Goal: Task Accomplishment & Management: Manage account settings

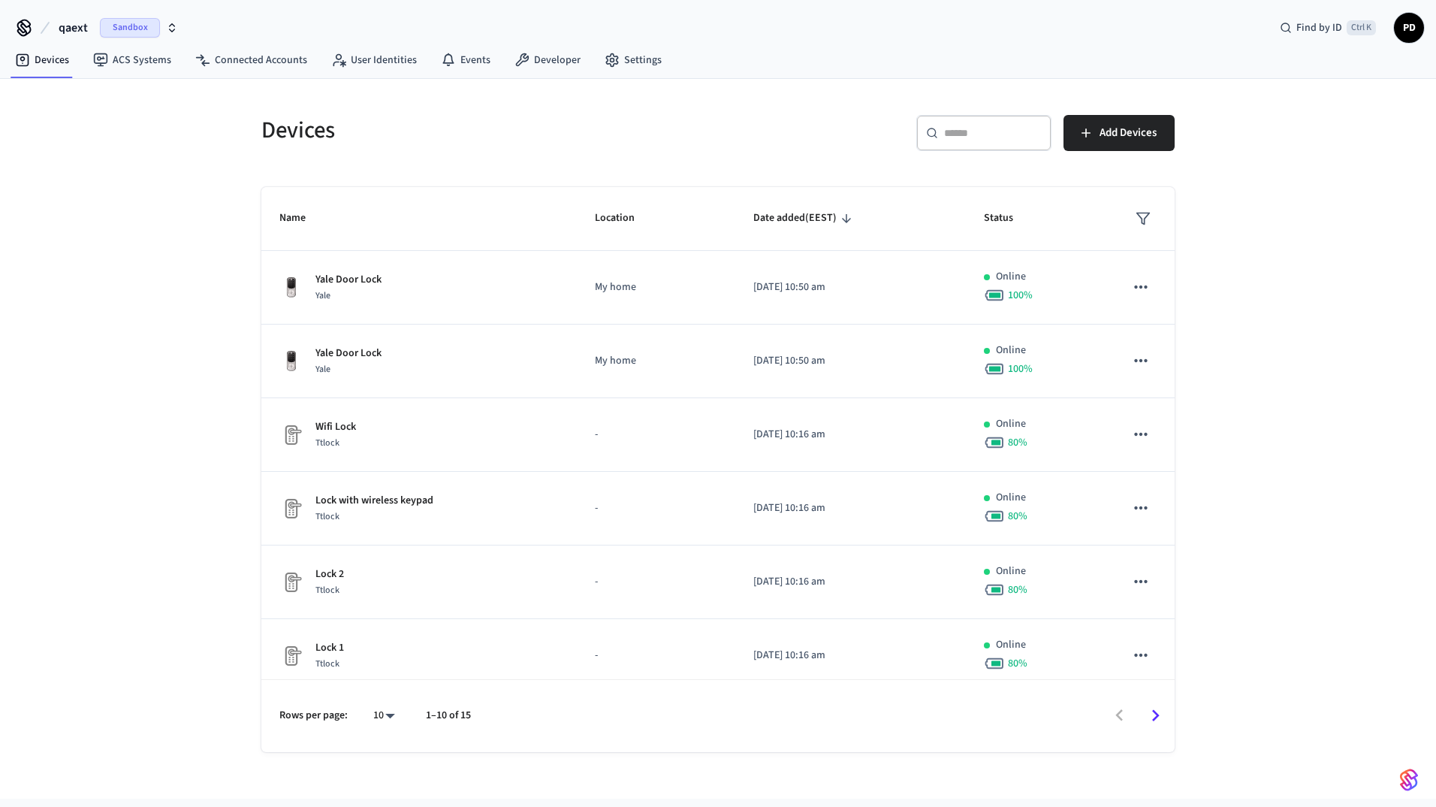
click at [51, 13] on div "qaext Sandbox" at bounding box center [97, 28] width 171 height 32
click at [56, 20] on button "qaext Sandbox" at bounding box center [118, 28] width 128 height 32
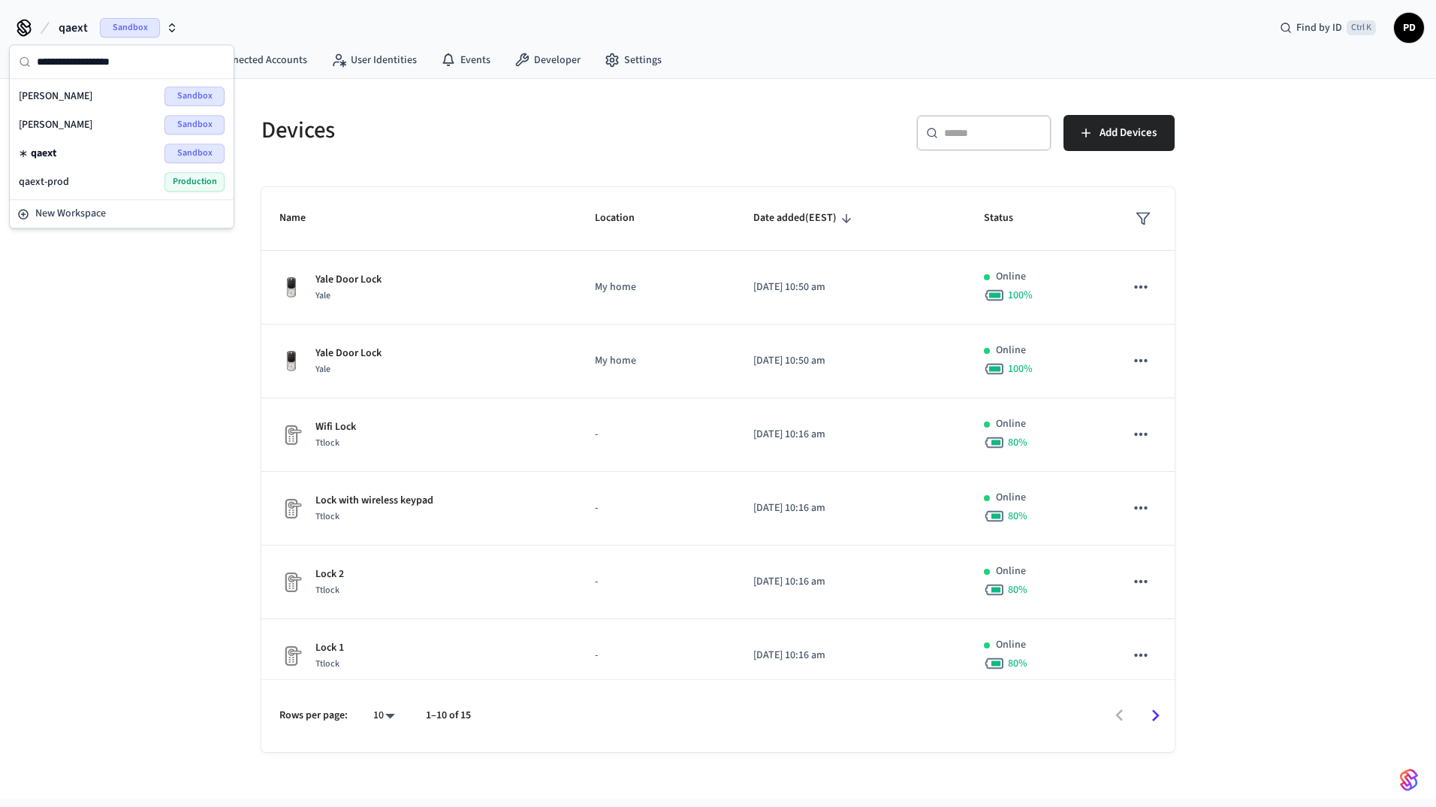
click at [68, 95] on span "[PERSON_NAME]" at bounding box center [56, 96] width 74 height 15
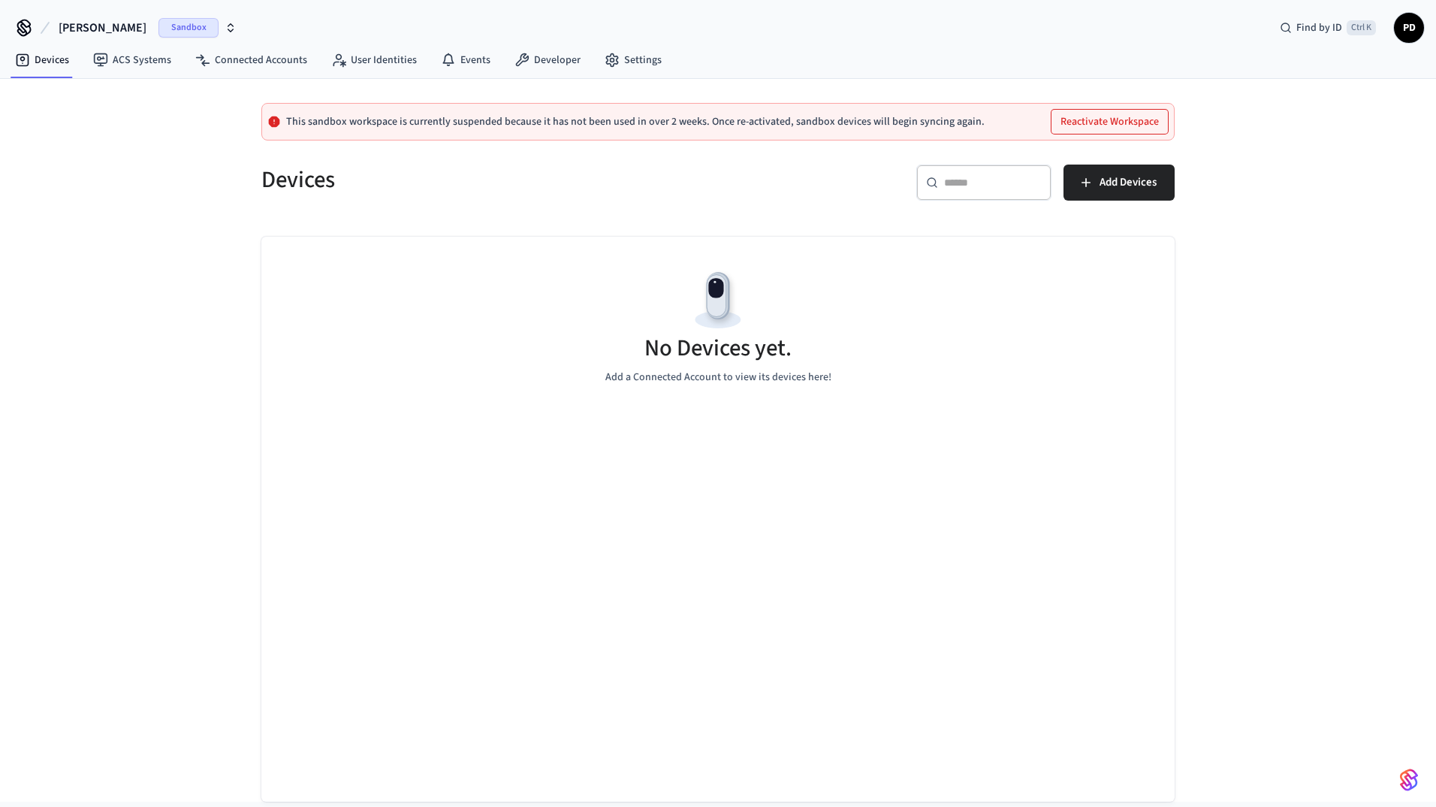
click at [1100, 122] on button "Reactivate Workspace" at bounding box center [1110, 122] width 116 height 24
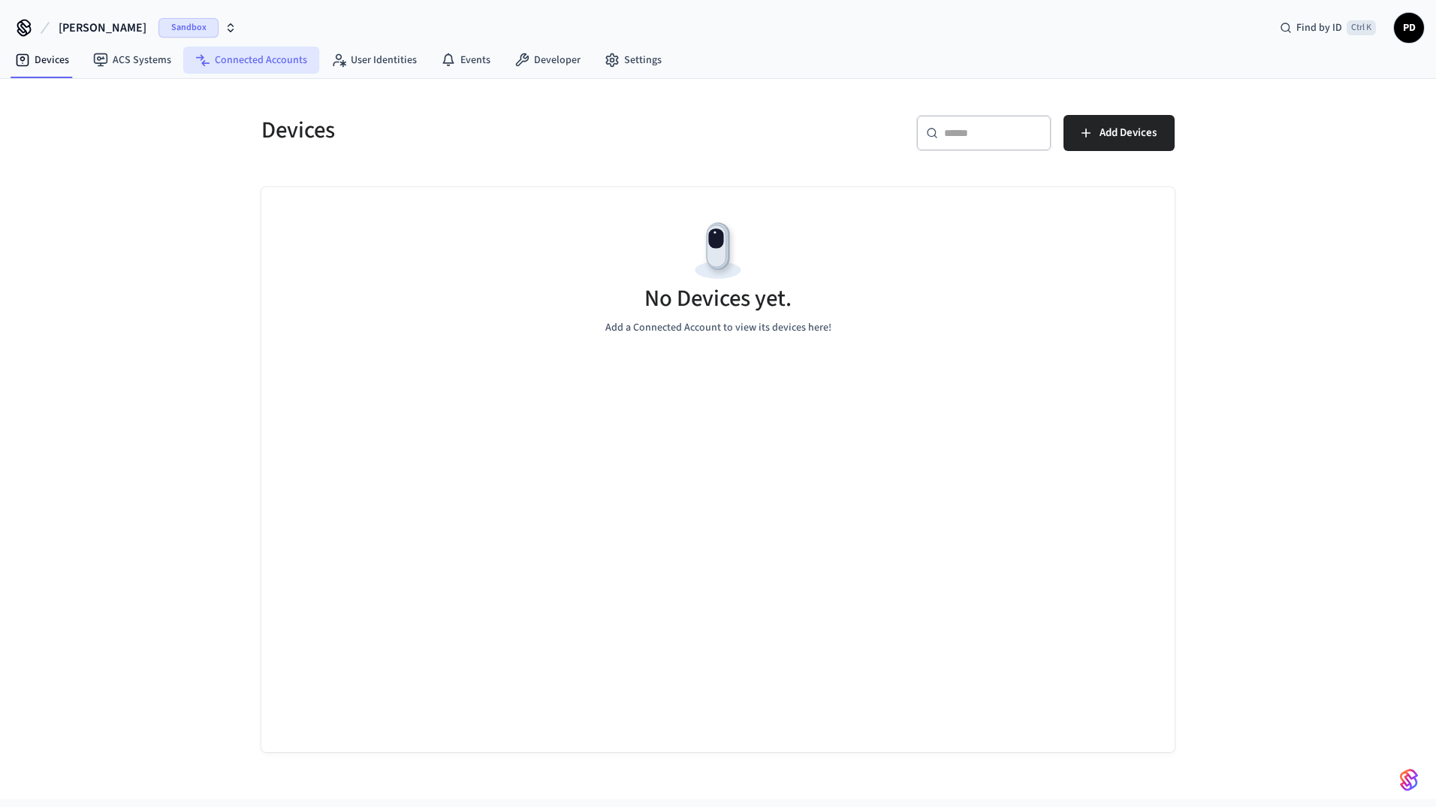
click at [278, 51] on link "Connected Accounts" at bounding box center [251, 60] width 136 height 27
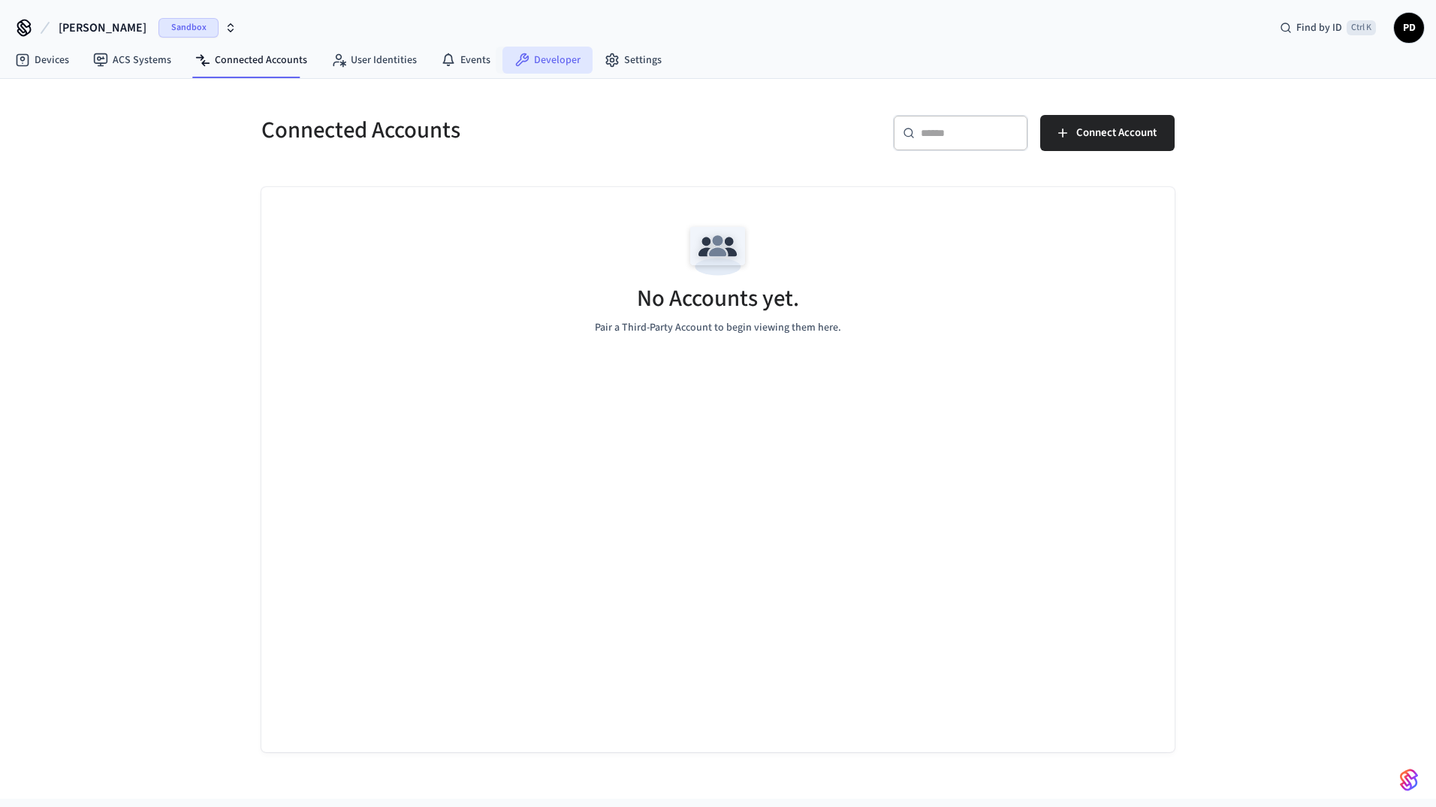
click at [527, 56] on link "Developer" at bounding box center [548, 60] width 90 height 27
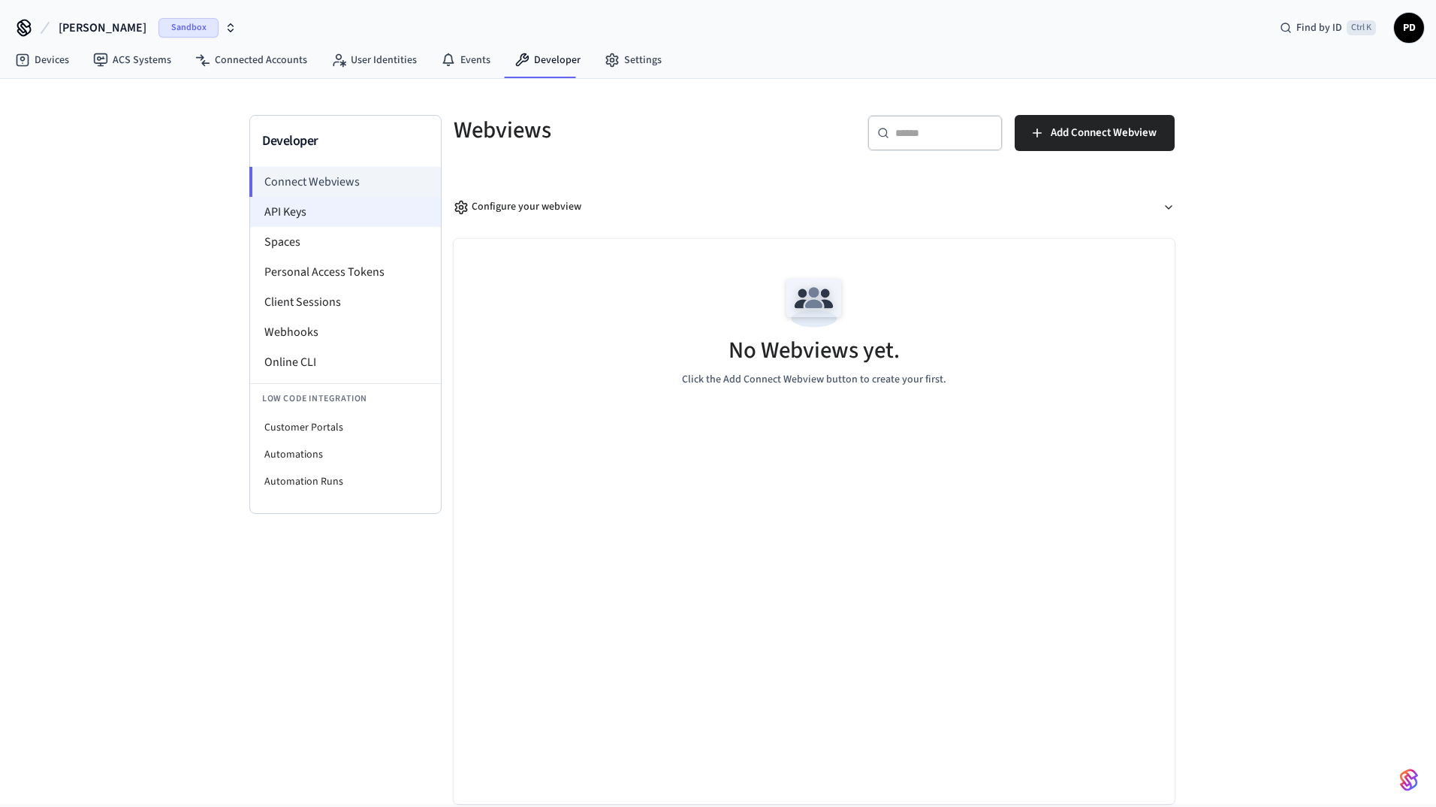
click at [298, 210] on li "API Keys" at bounding box center [345, 212] width 191 height 30
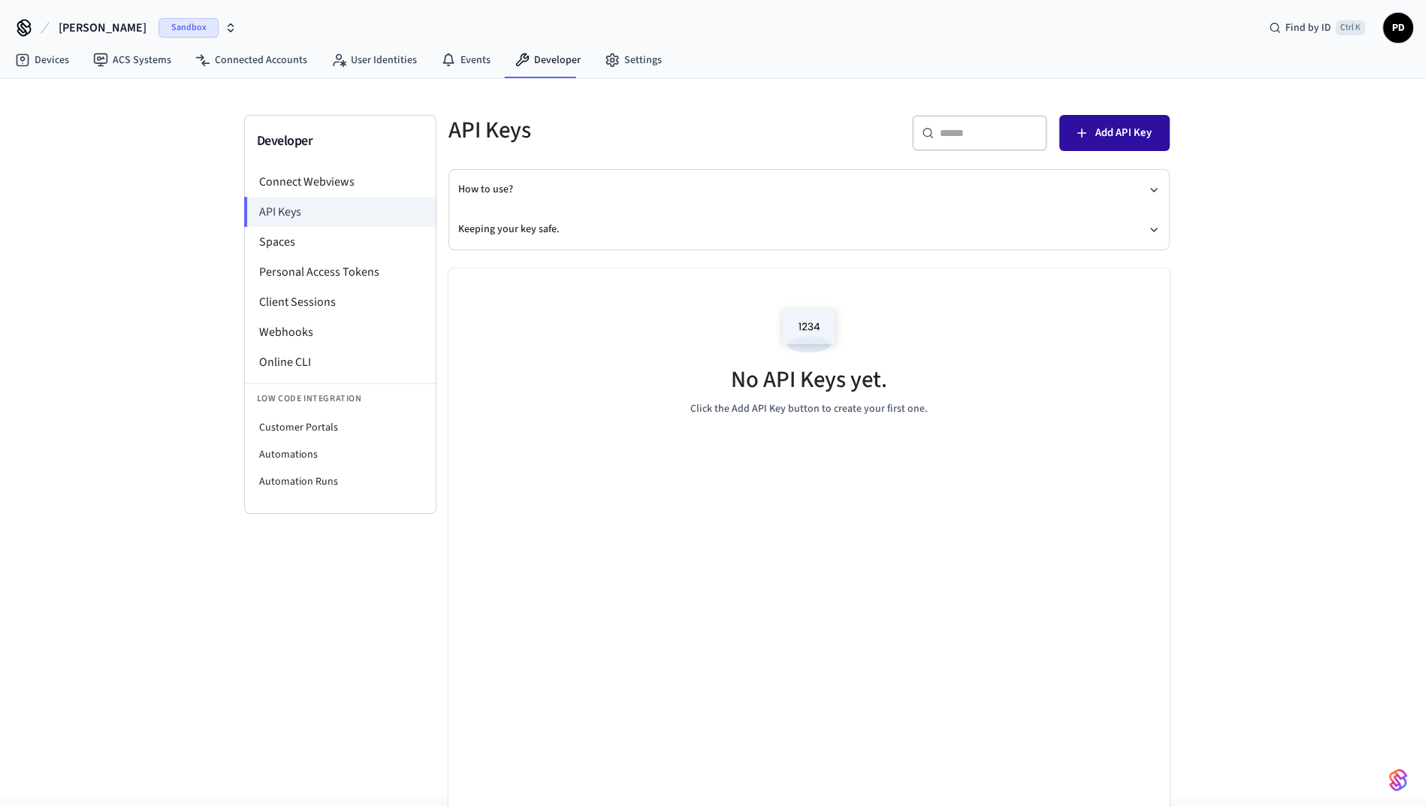
click at [1116, 129] on span "Add API Key" at bounding box center [1123, 133] width 56 height 20
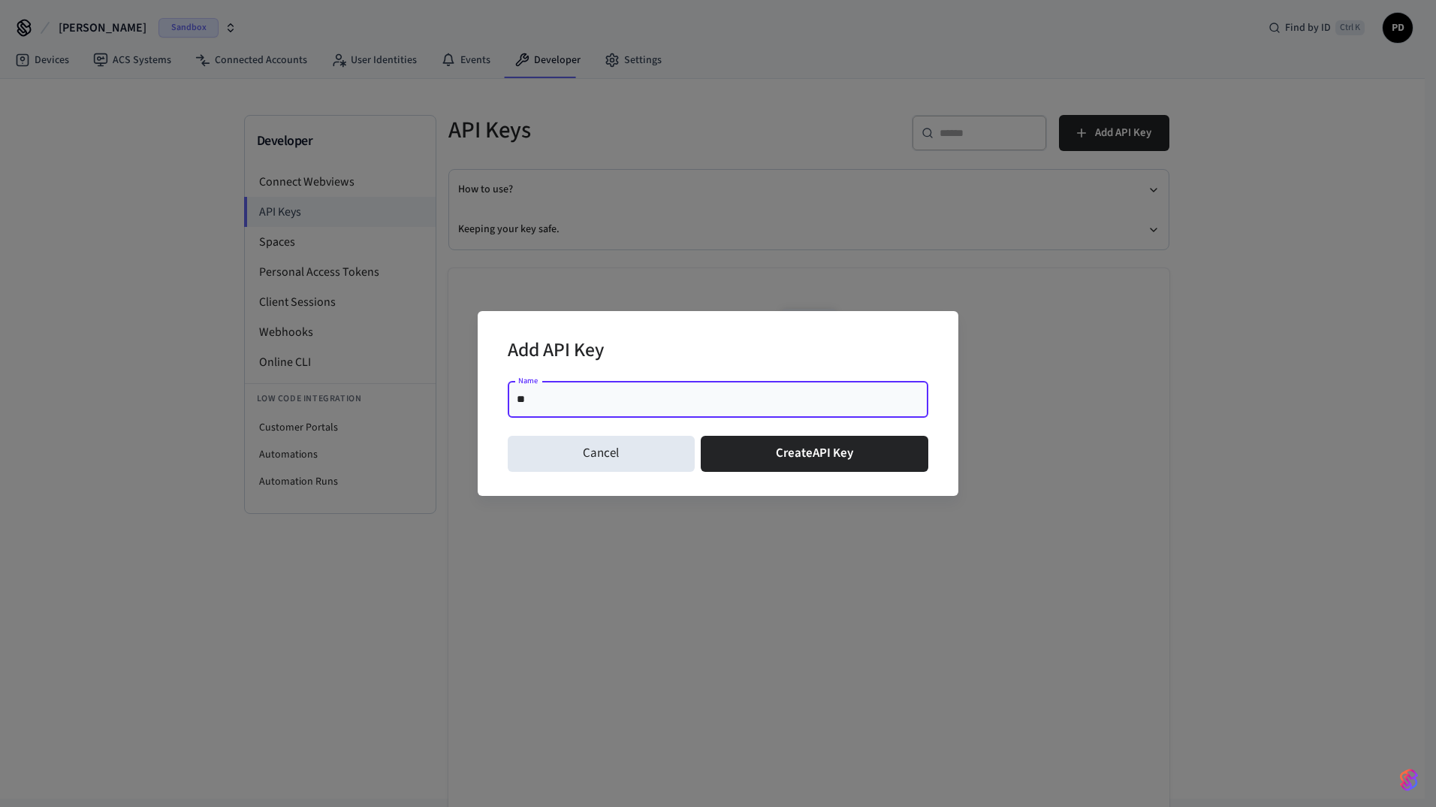
type input "**********"
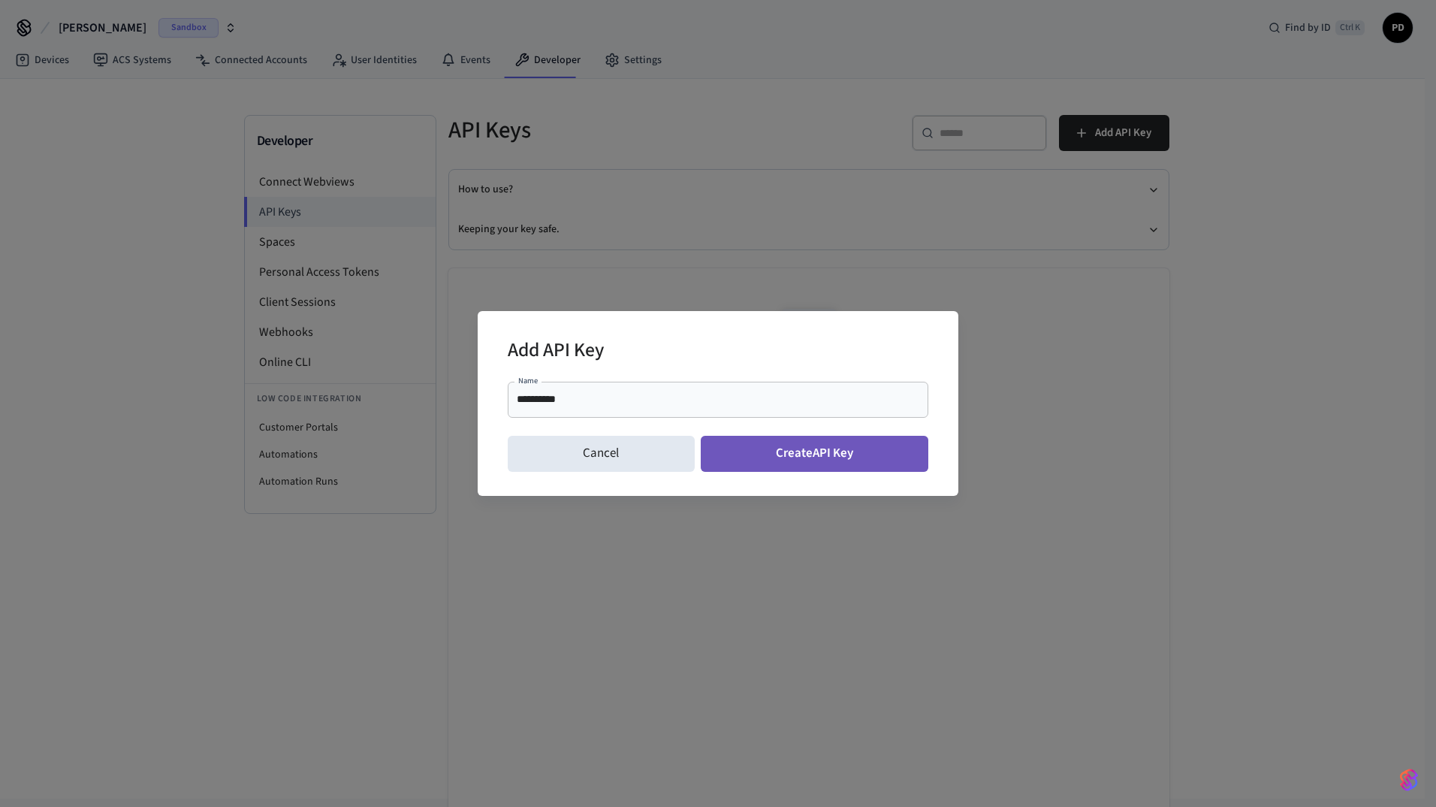
click at [807, 464] on button "Create API Key" at bounding box center [815, 454] width 228 height 36
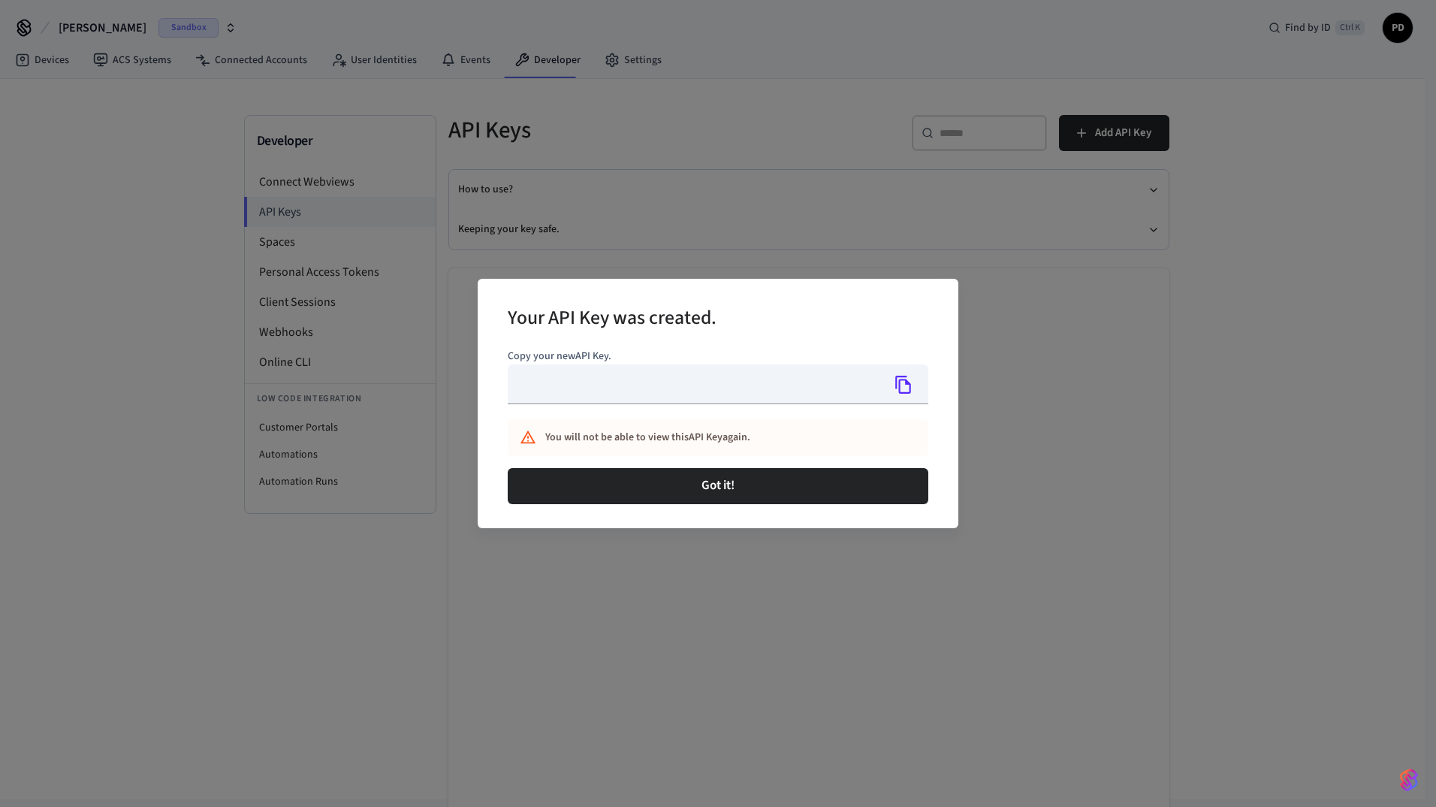
type input "**********"
click at [900, 390] on icon "Copy" at bounding box center [904, 385] width 16 height 18
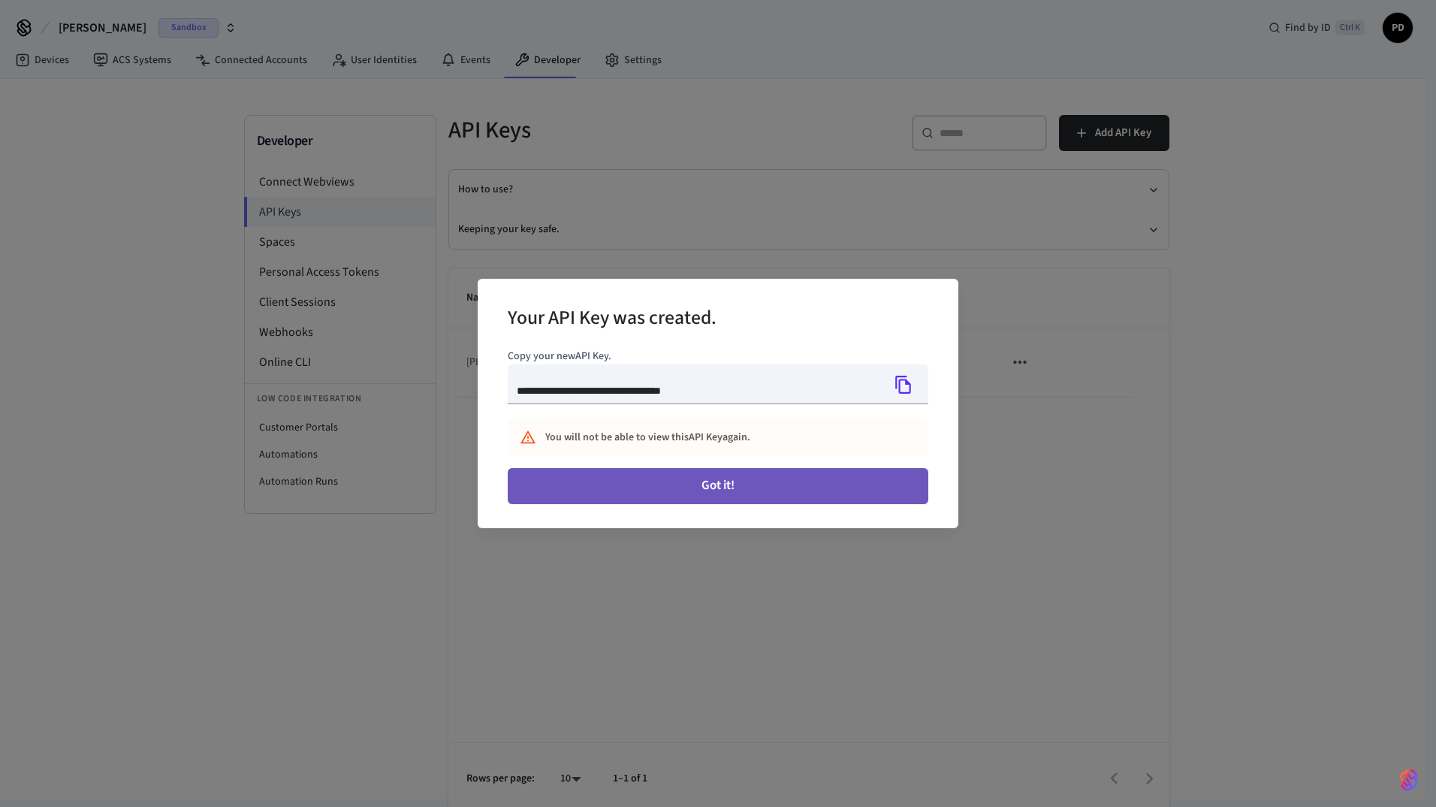
click at [808, 476] on button "Got it!" at bounding box center [718, 486] width 421 height 36
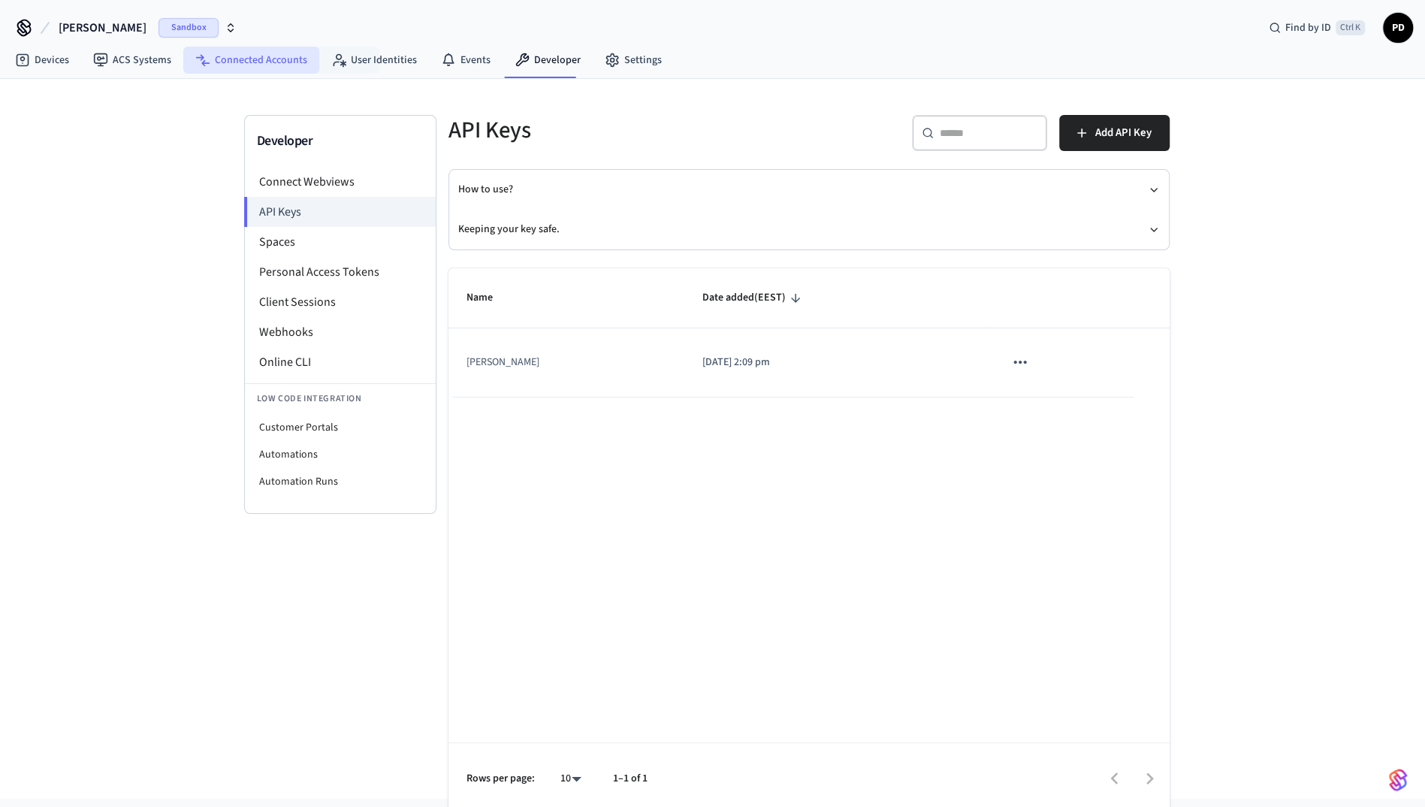
click at [276, 65] on link "Connected Accounts" at bounding box center [251, 60] width 136 height 27
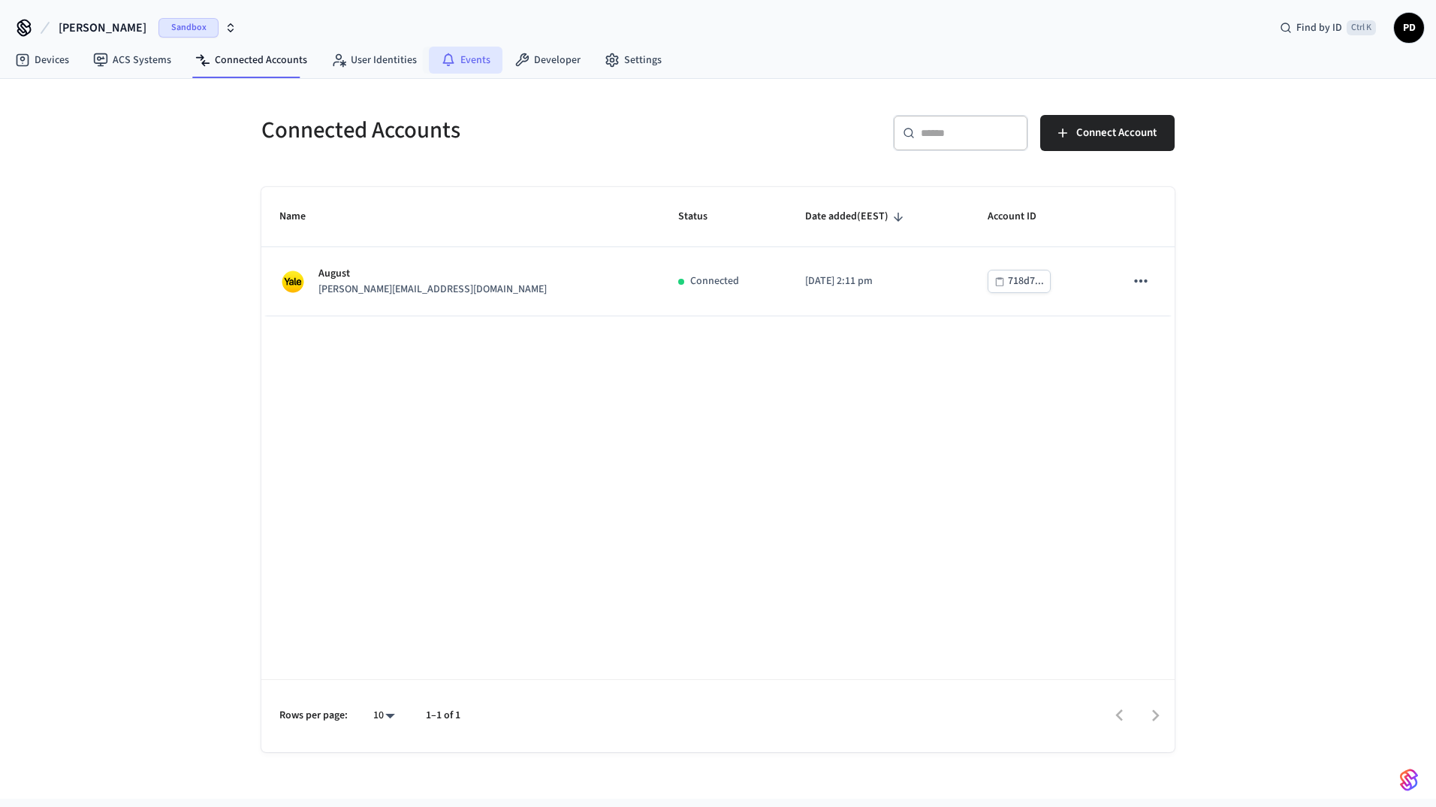
click at [481, 56] on link "Events" at bounding box center [466, 60] width 74 height 27
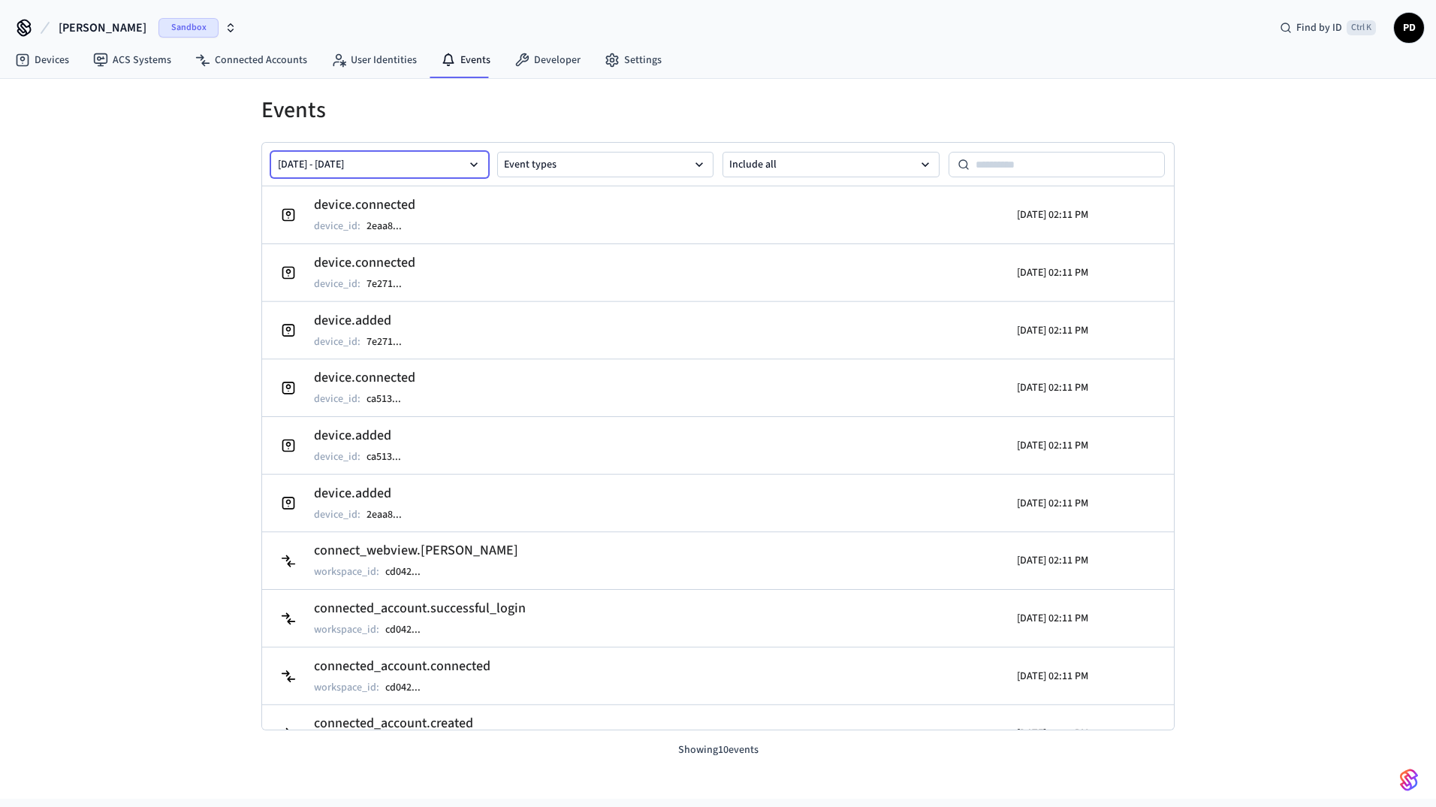
click at [425, 162] on button "Aug 06 2025 - Aug 13 2025" at bounding box center [379, 165] width 217 height 26
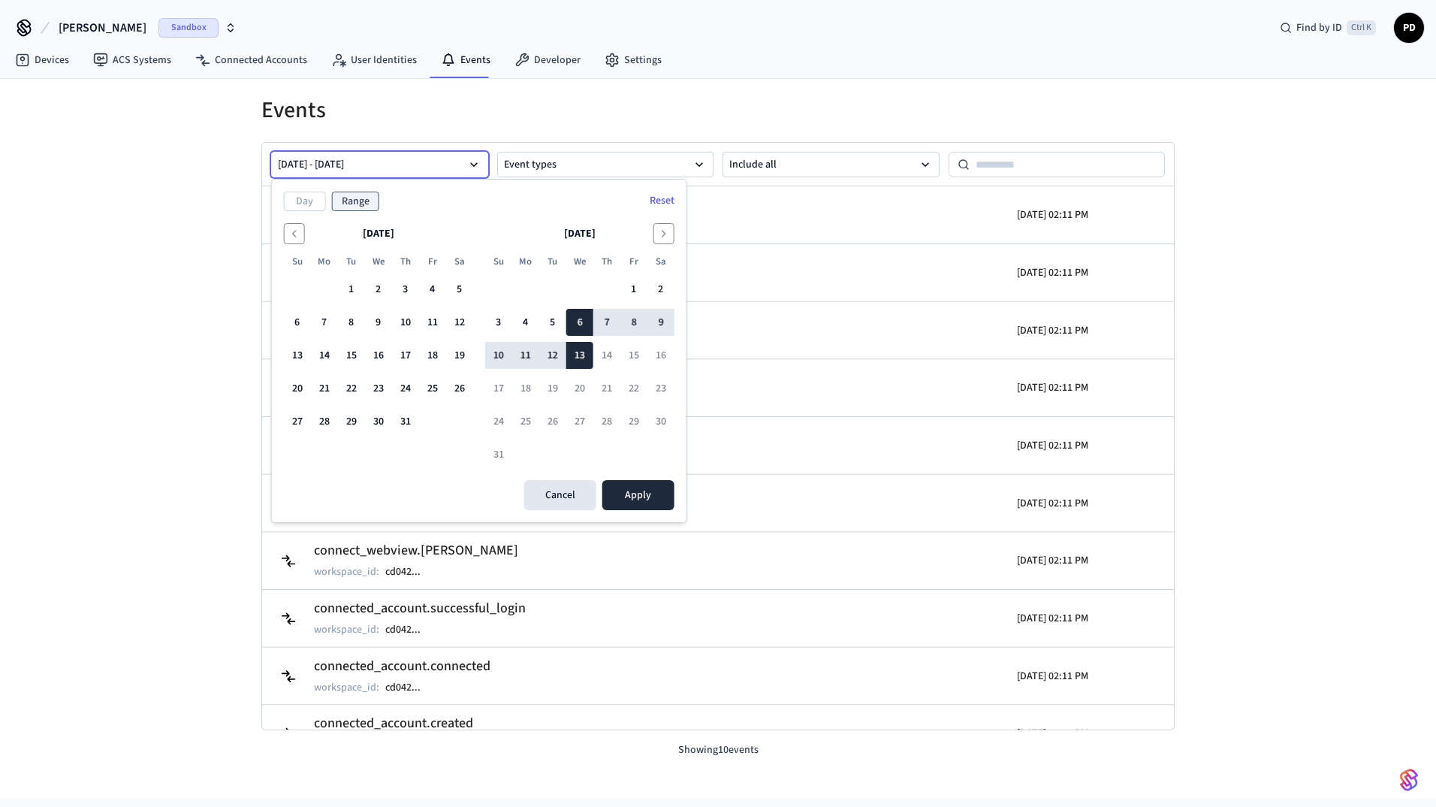
click at [425, 162] on button "Aug 06 2025 - Aug 13 2025" at bounding box center [379, 165] width 217 height 26
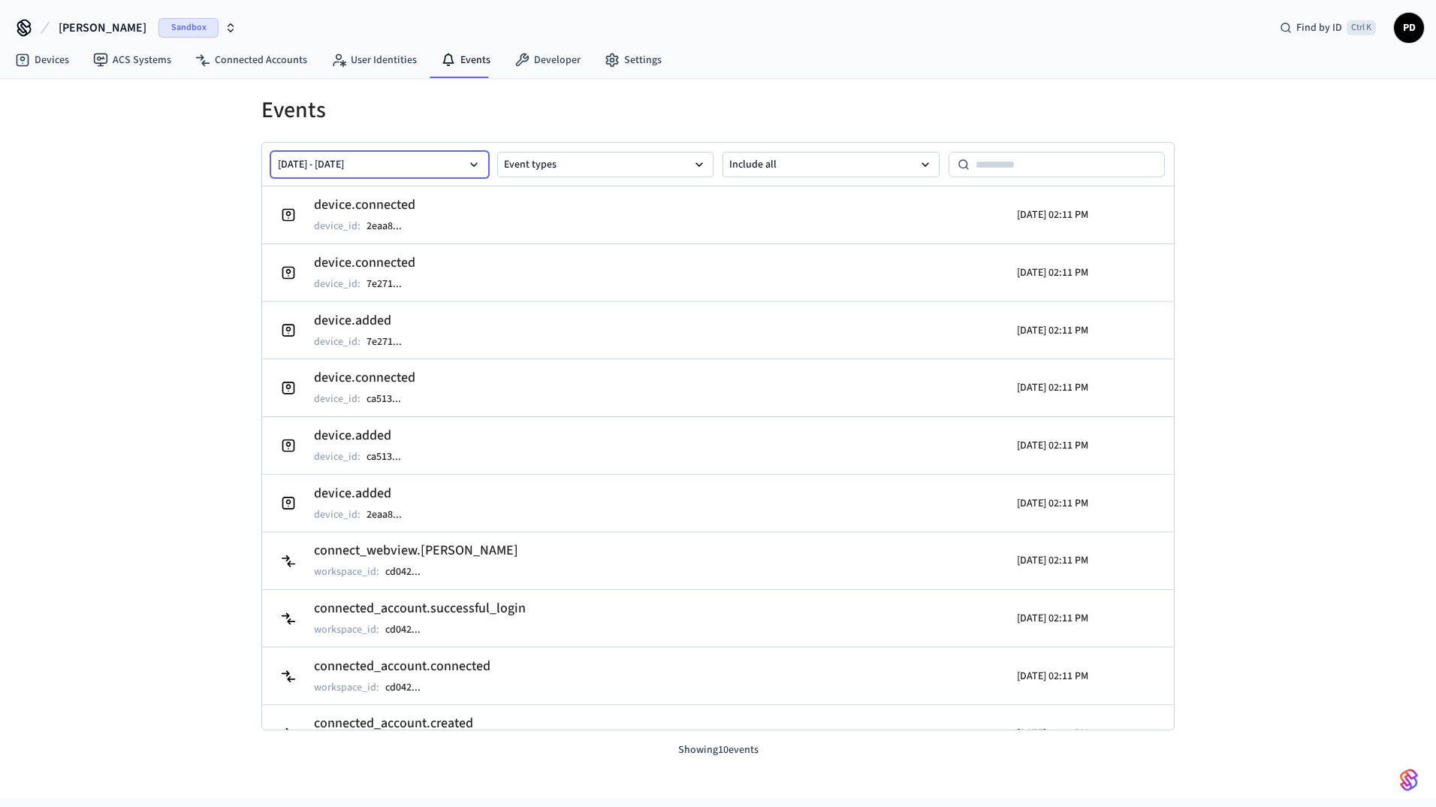
click at [425, 162] on button "Aug 06 2025 - Aug 13 2025" at bounding box center [379, 165] width 217 height 26
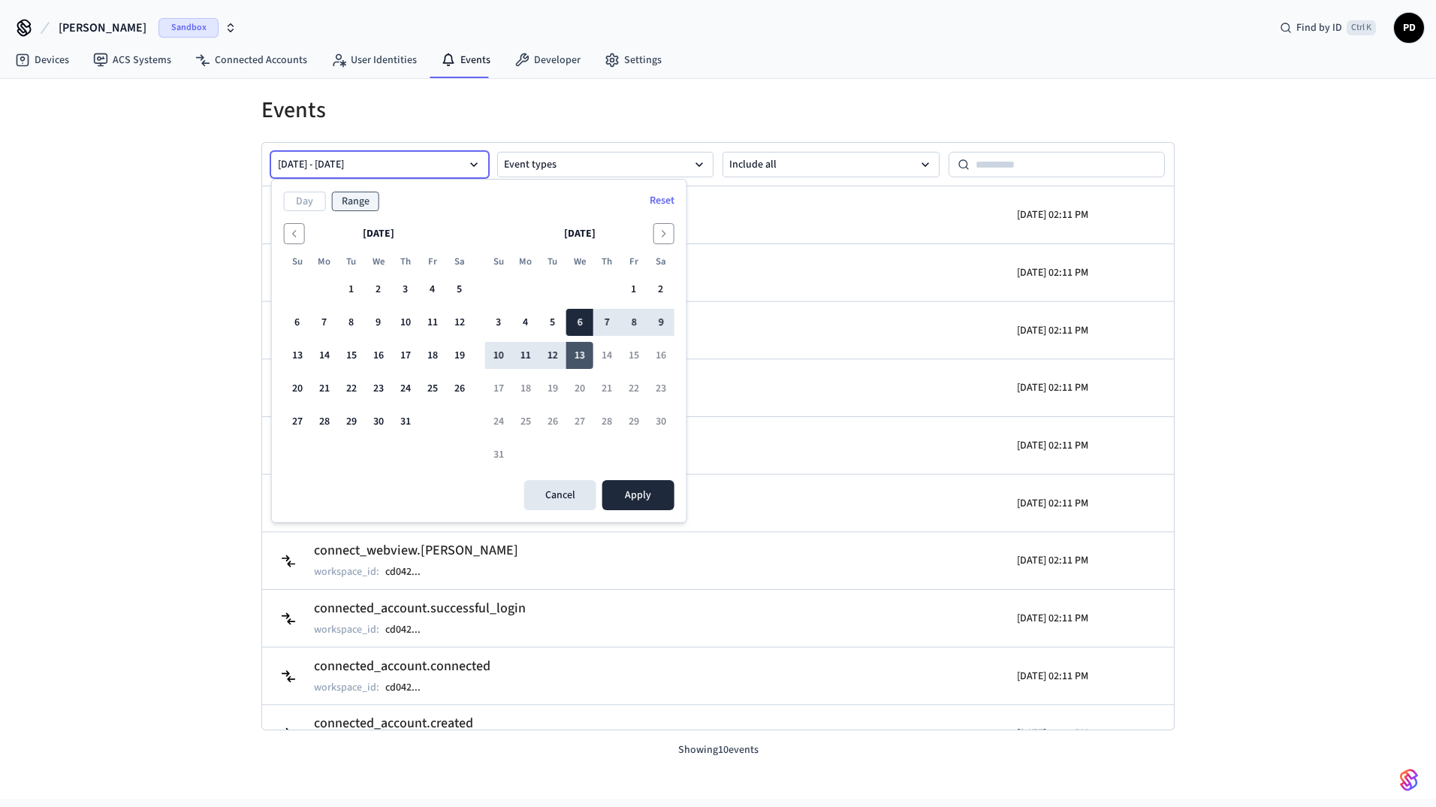
click at [574, 365] on button "13" at bounding box center [579, 355] width 27 height 27
click at [645, 494] on button "Apply" at bounding box center [639, 495] width 72 height 30
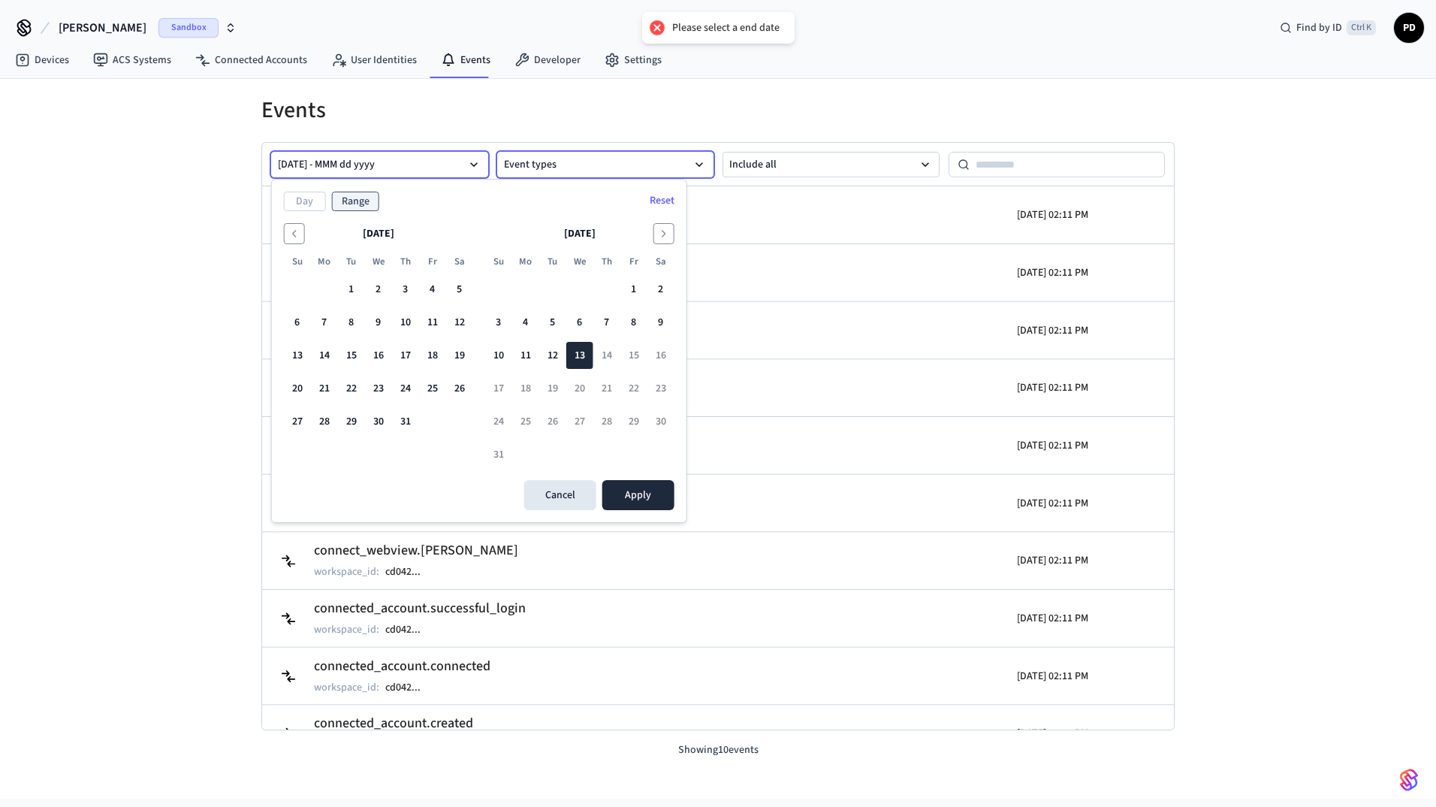
drag, startPoint x: 552, startPoint y: 171, endPoint x: 563, endPoint y: 162, distance: 14.4
click at [556, 168] on button "Event types" at bounding box center [605, 165] width 217 height 26
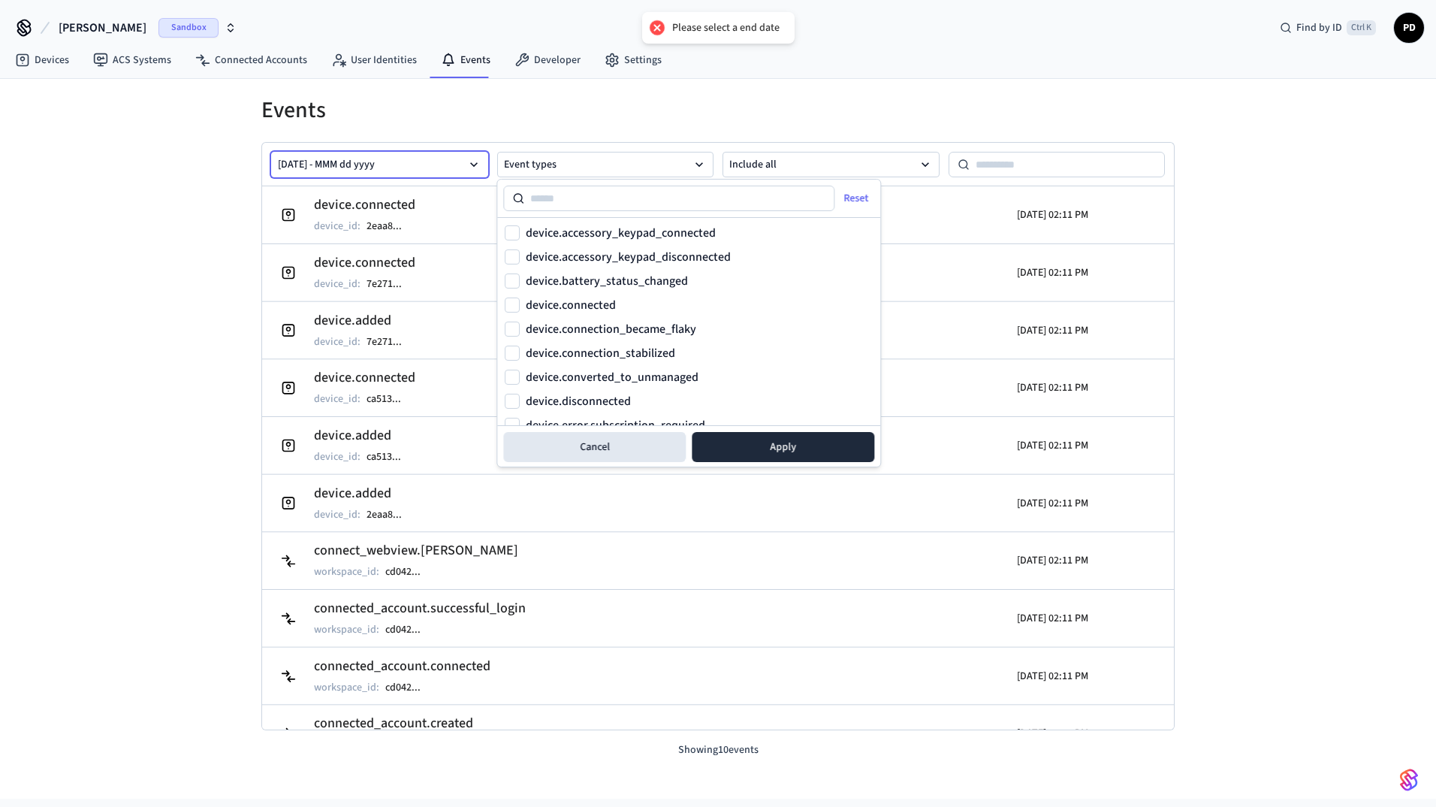
click at [410, 157] on button "Aug 13 2025 - MMM dd yyyy" at bounding box center [379, 165] width 217 height 26
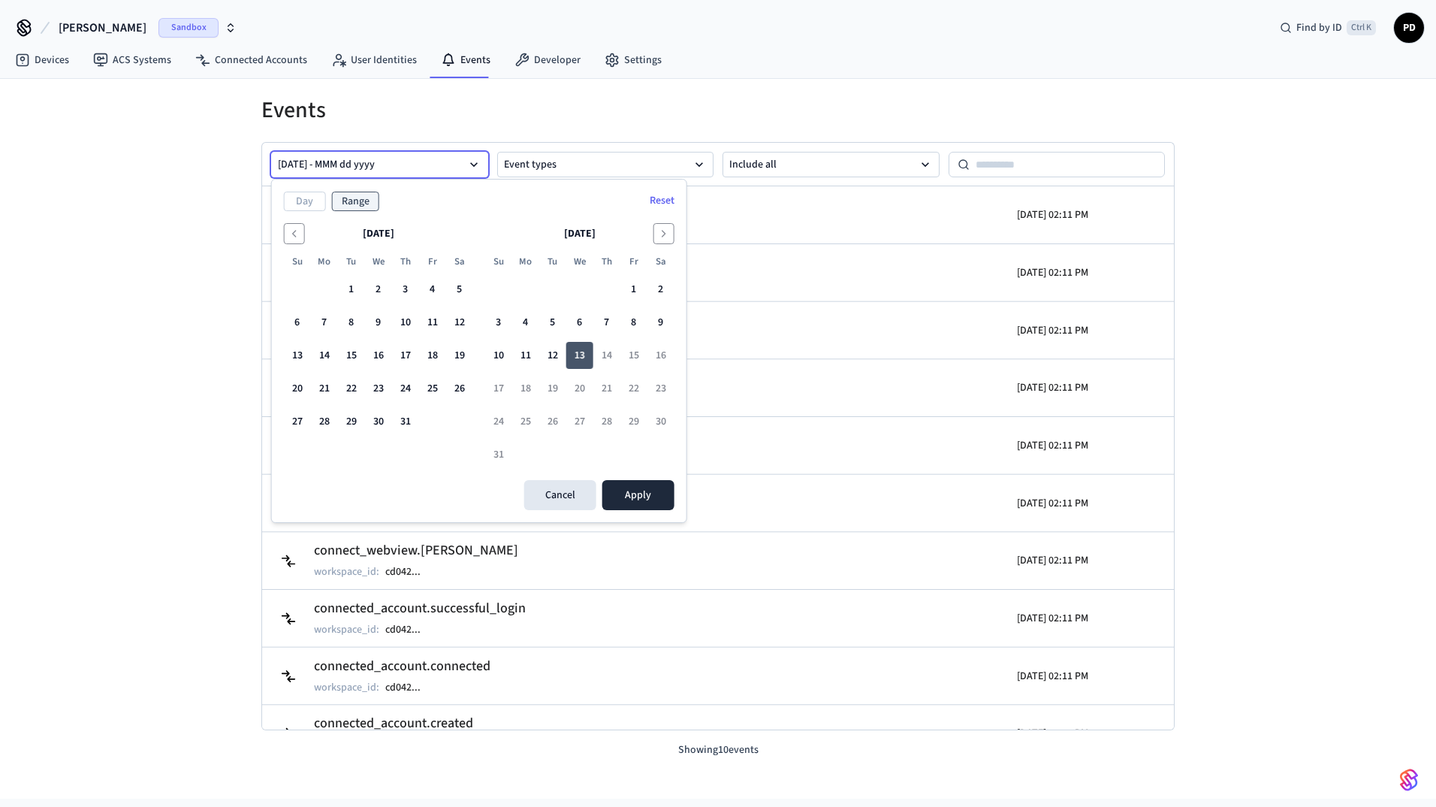
click at [578, 350] on button "13" at bounding box center [579, 355] width 27 height 27
click at [573, 350] on button "13" at bounding box center [579, 355] width 27 height 27
click at [579, 352] on button "13" at bounding box center [579, 355] width 27 height 27
click at [560, 350] on button "12" at bounding box center [552, 355] width 27 height 27
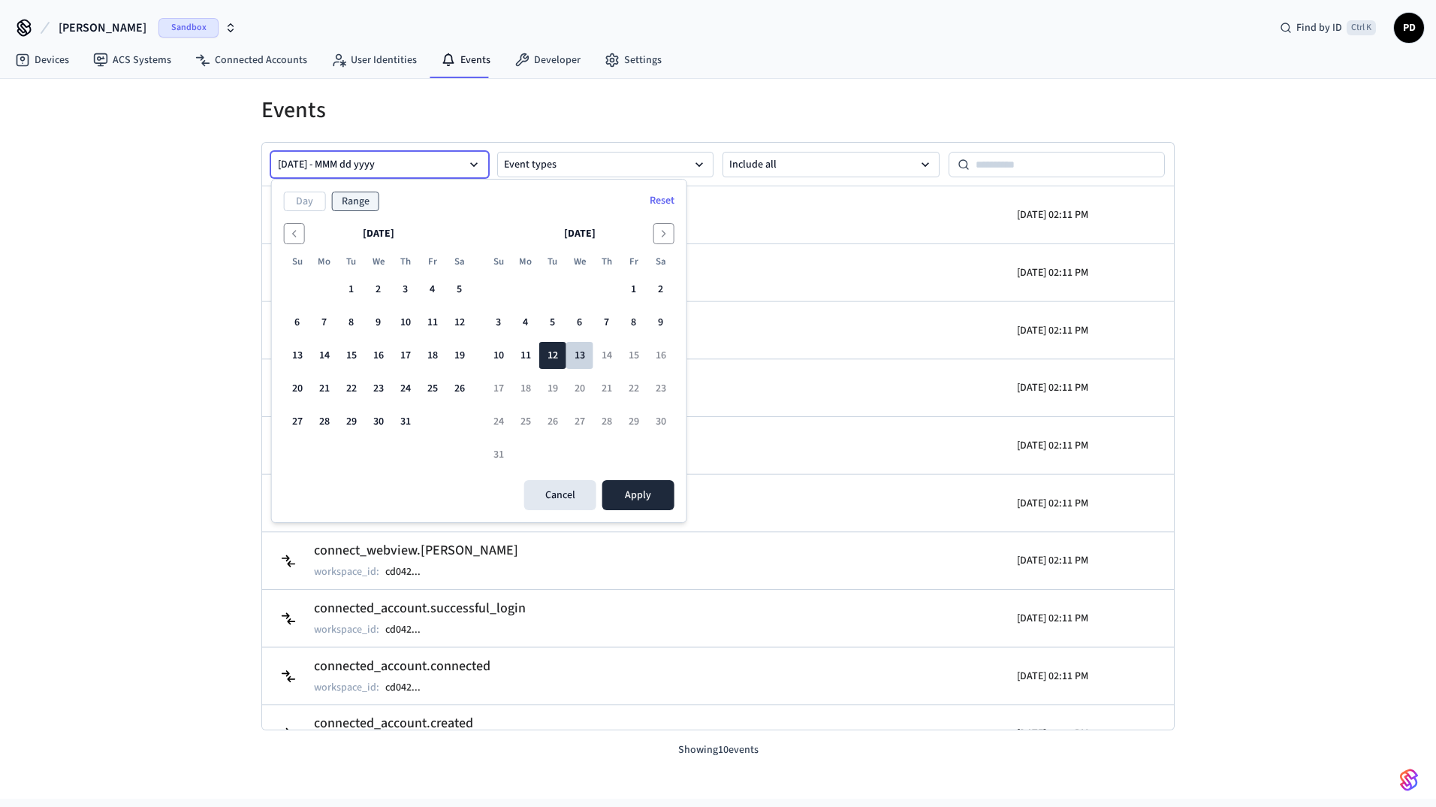
click at [580, 347] on button "13" at bounding box center [579, 355] width 27 height 27
click at [646, 496] on button "Apply" at bounding box center [639, 495] width 72 height 30
click at [393, 168] on button "Aug 13 2025 - MMM dd yyyy" at bounding box center [379, 165] width 217 height 26
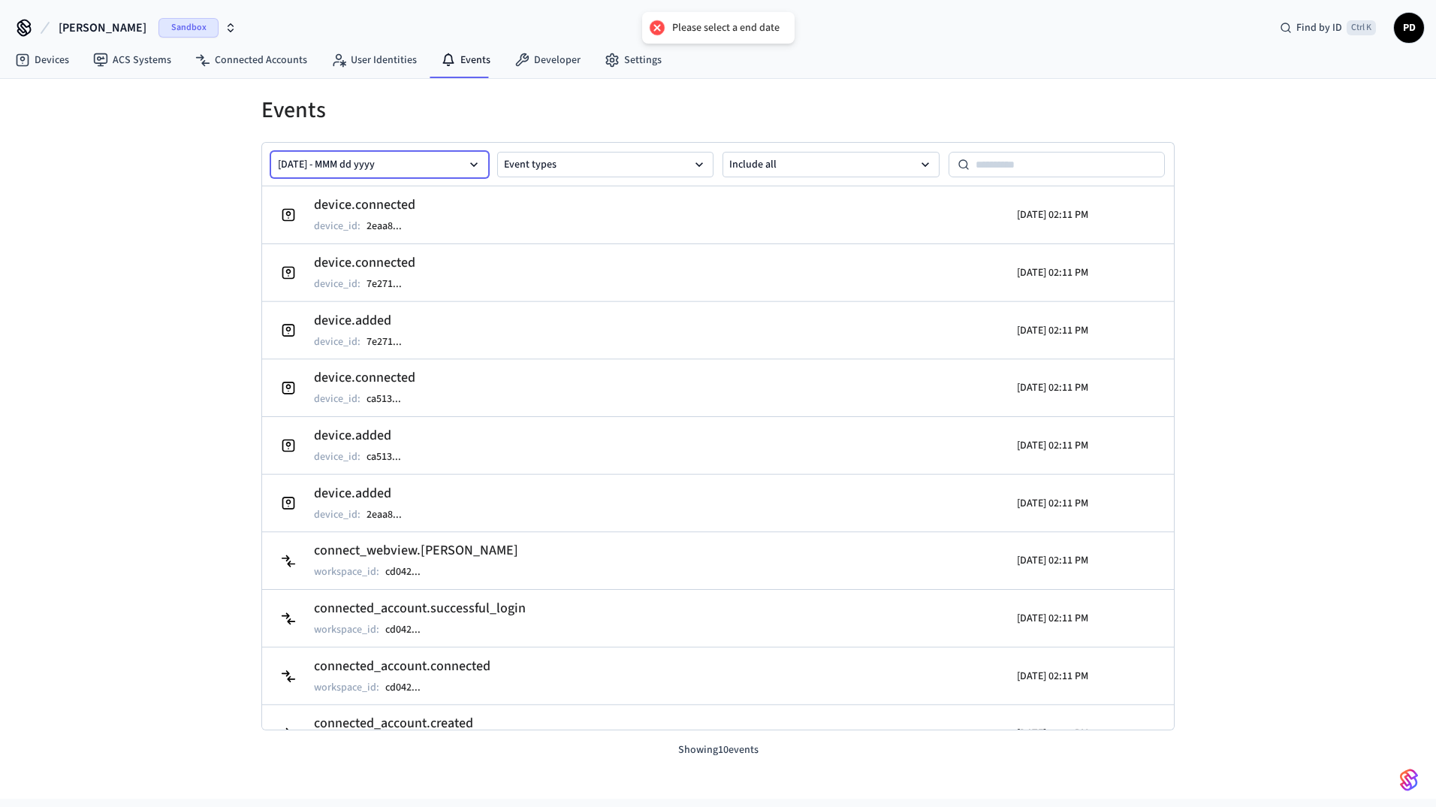
click at [373, 162] on button "Aug 13 2025 - MMM dd yyyy" at bounding box center [379, 165] width 217 height 26
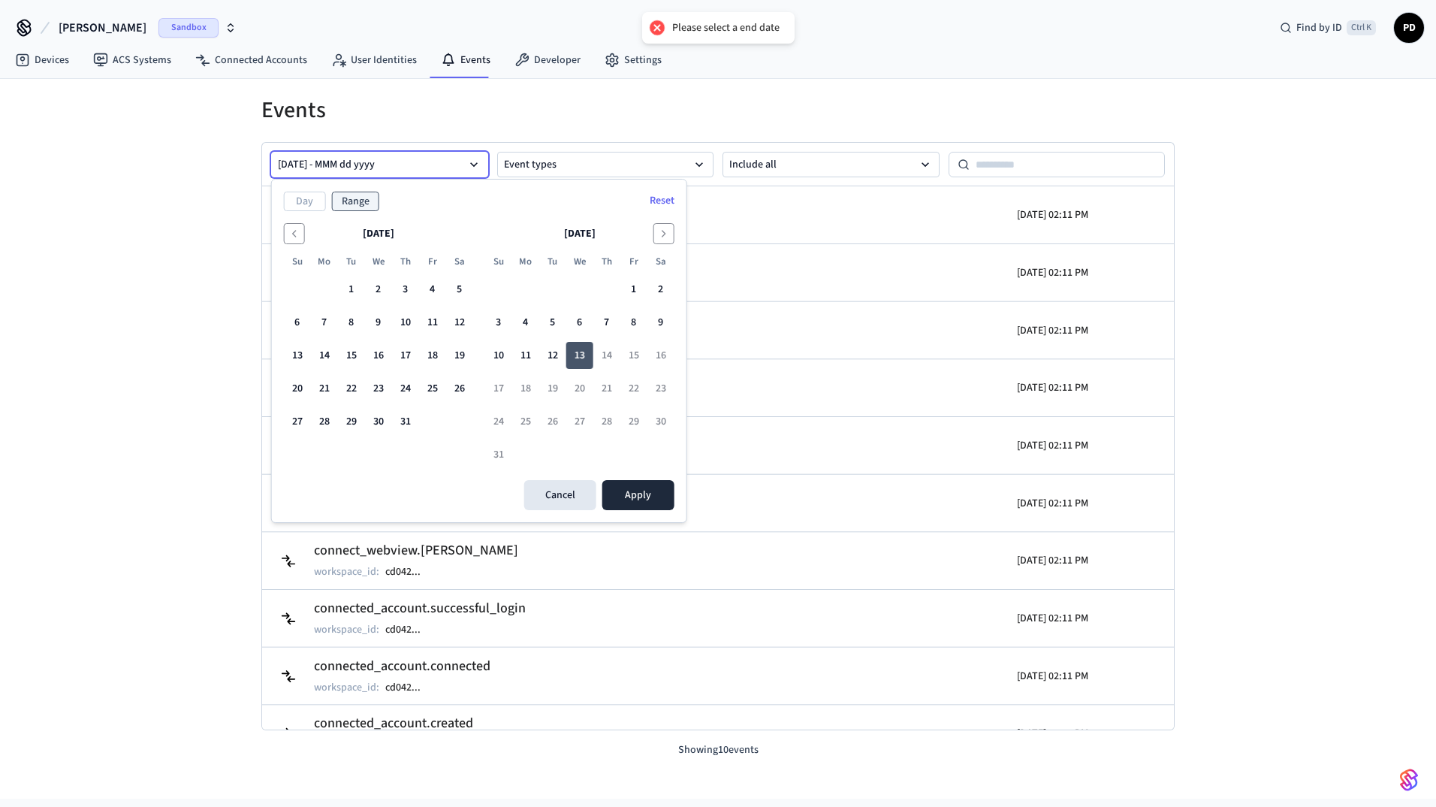
click at [585, 355] on button "13" at bounding box center [579, 355] width 27 height 27
click at [310, 165] on button "MMM dd yyyy - MMM dd yyyy" at bounding box center [379, 165] width 217 height 26
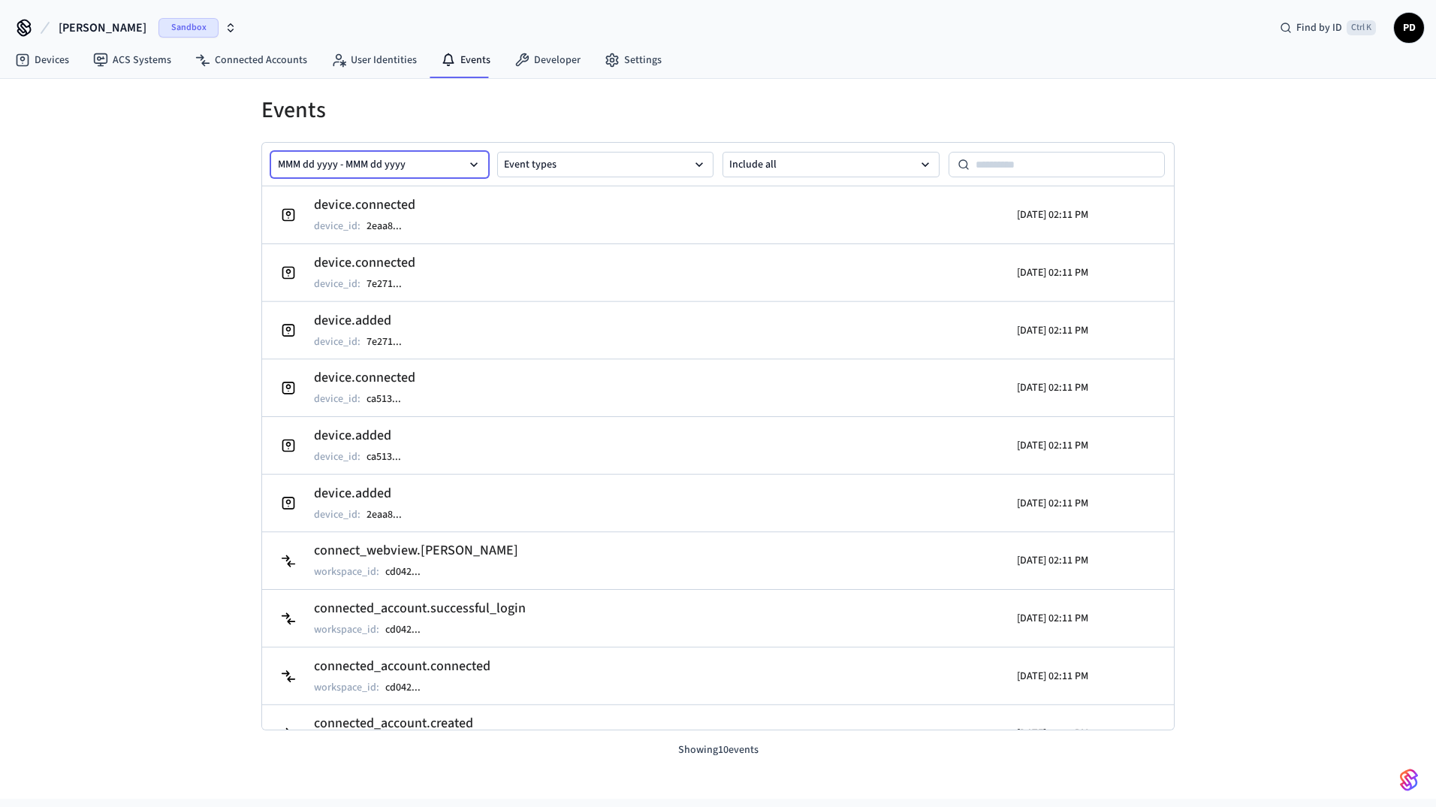
click at [310, 165] on button "MMM dd yyyy - MMM dd yyyy" at bounding box center [379, 165] width 217 height 26
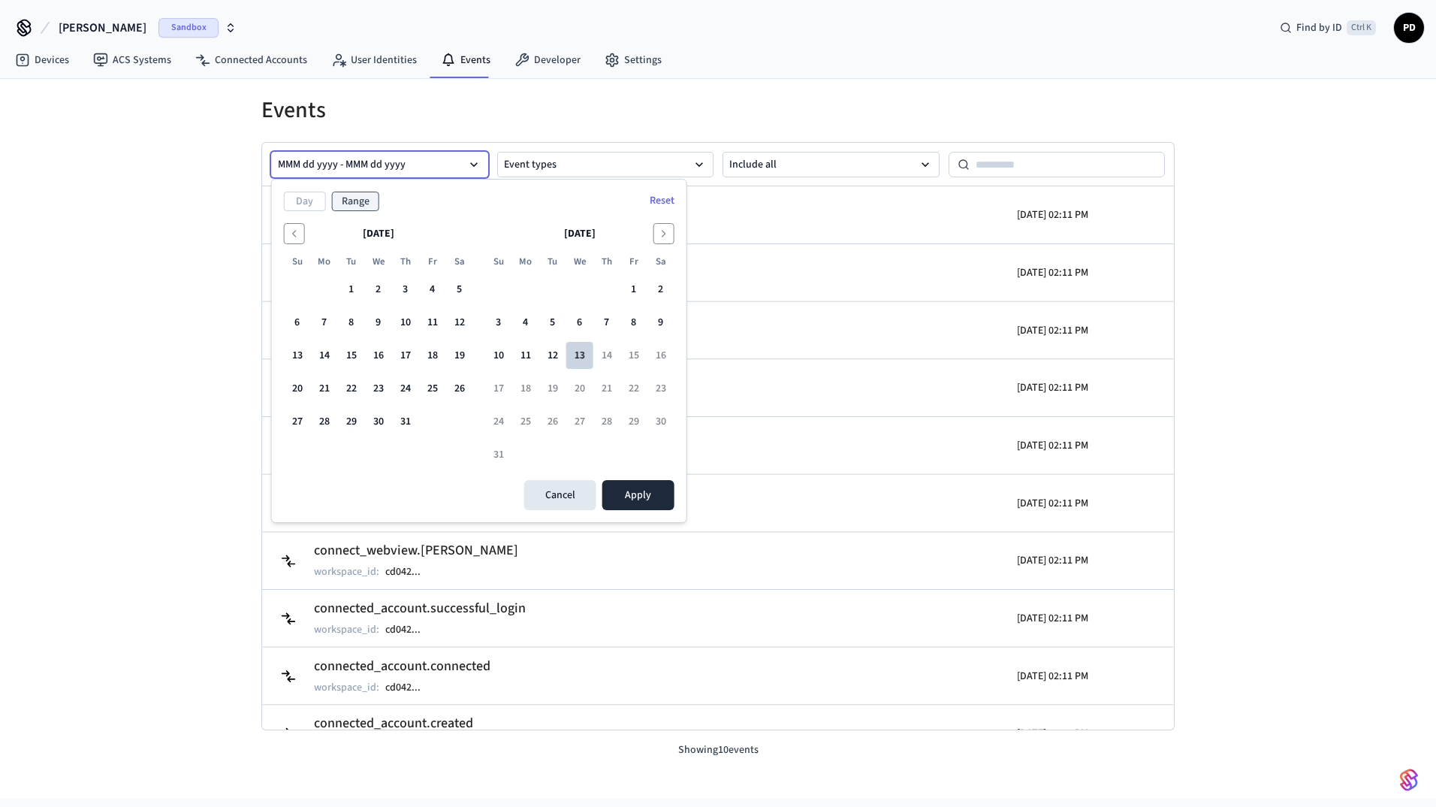
click at [589, 346] on button "13" at bounding box center [579, 355] width 27 height 27
click at [379, 155] on button "Aug 13 2025 - MMM dd yyyy" at bounding box center [379, 165] width 217 height 26
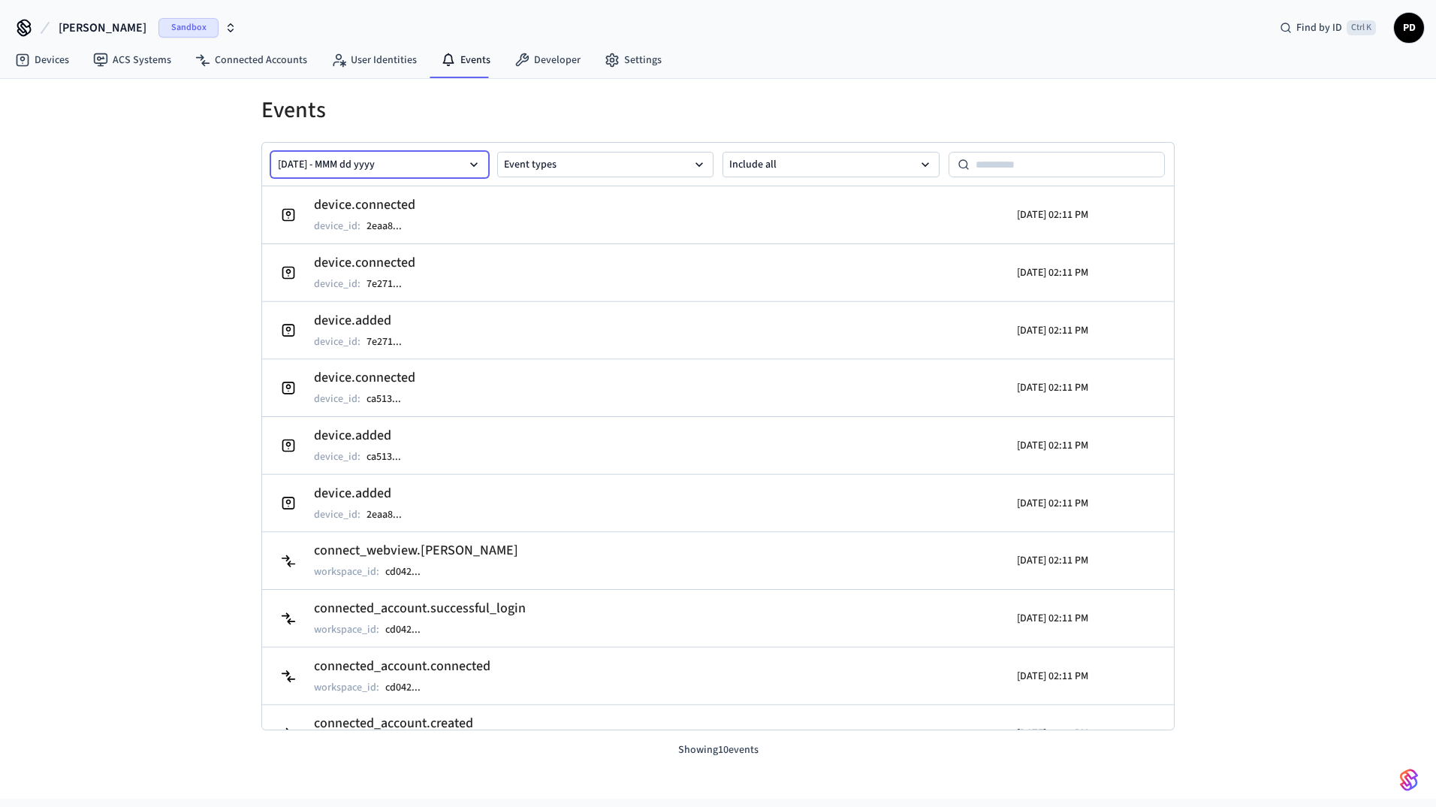
click at [376, 156] on button "Aug 13 2025 - MMM dd yyyy" at bounding box center [379, 165] width 217 height 26
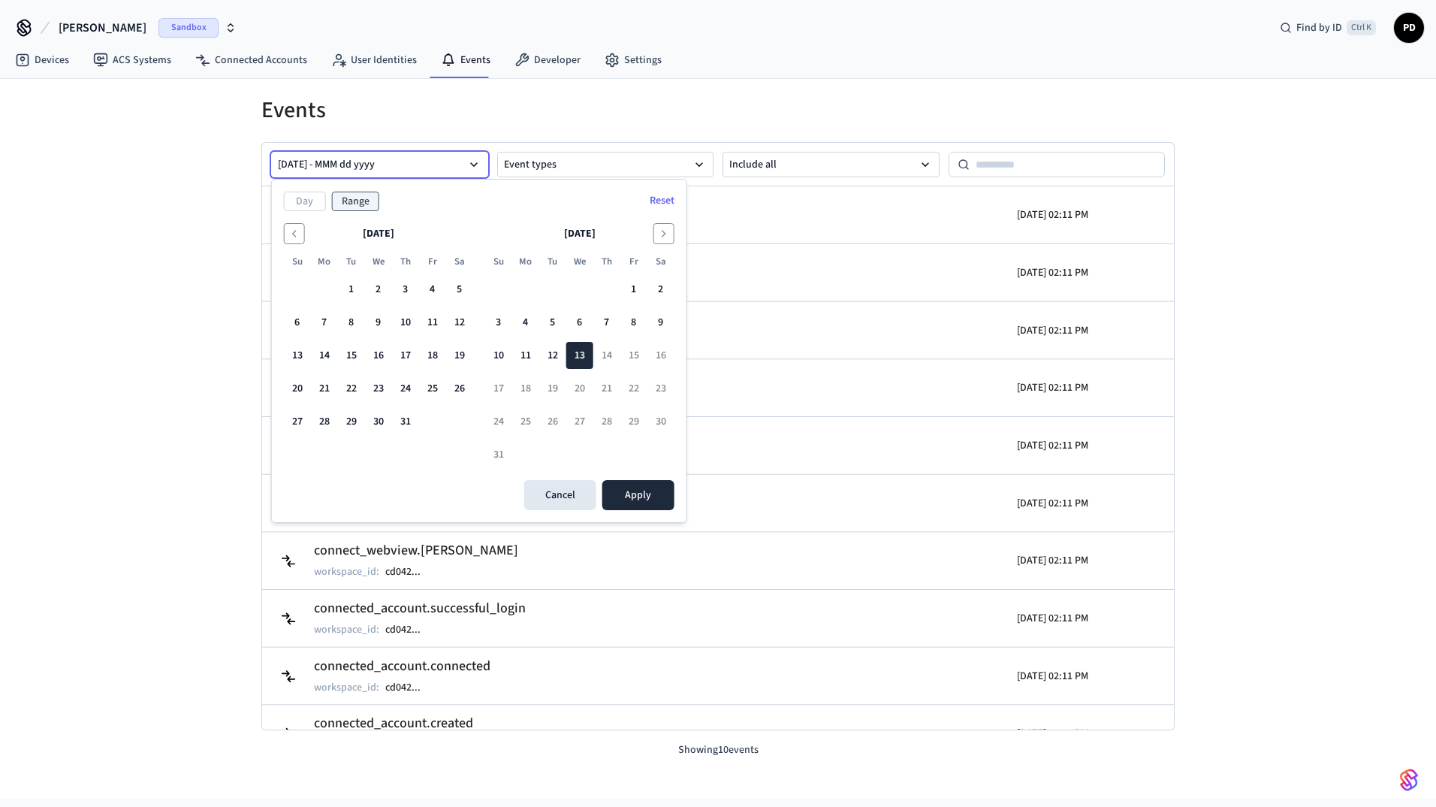
drag, startPoint x: 376, startPoint y: 156, endPoint x: 367, endPoint y: 159, distance: 8.6
click at [367, 159] on button "Aug 13 2025 - MMM dd yyyy" at bounding box center [379, 165] width 217 height 26
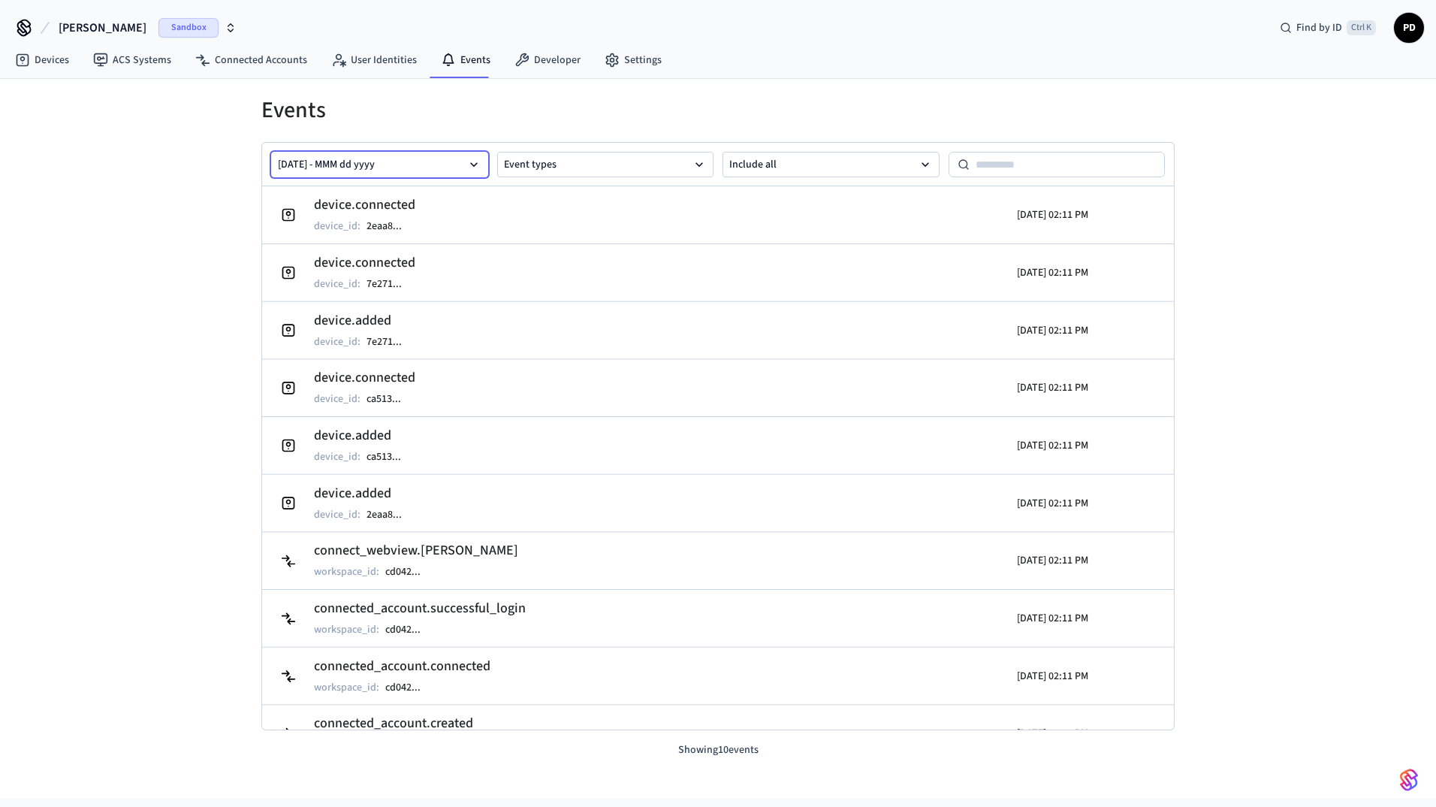
click at [371, 156] on button "Aug 13 2025 - MMM dd yyyy" at bounding box center [379, 165] width 217 height 26
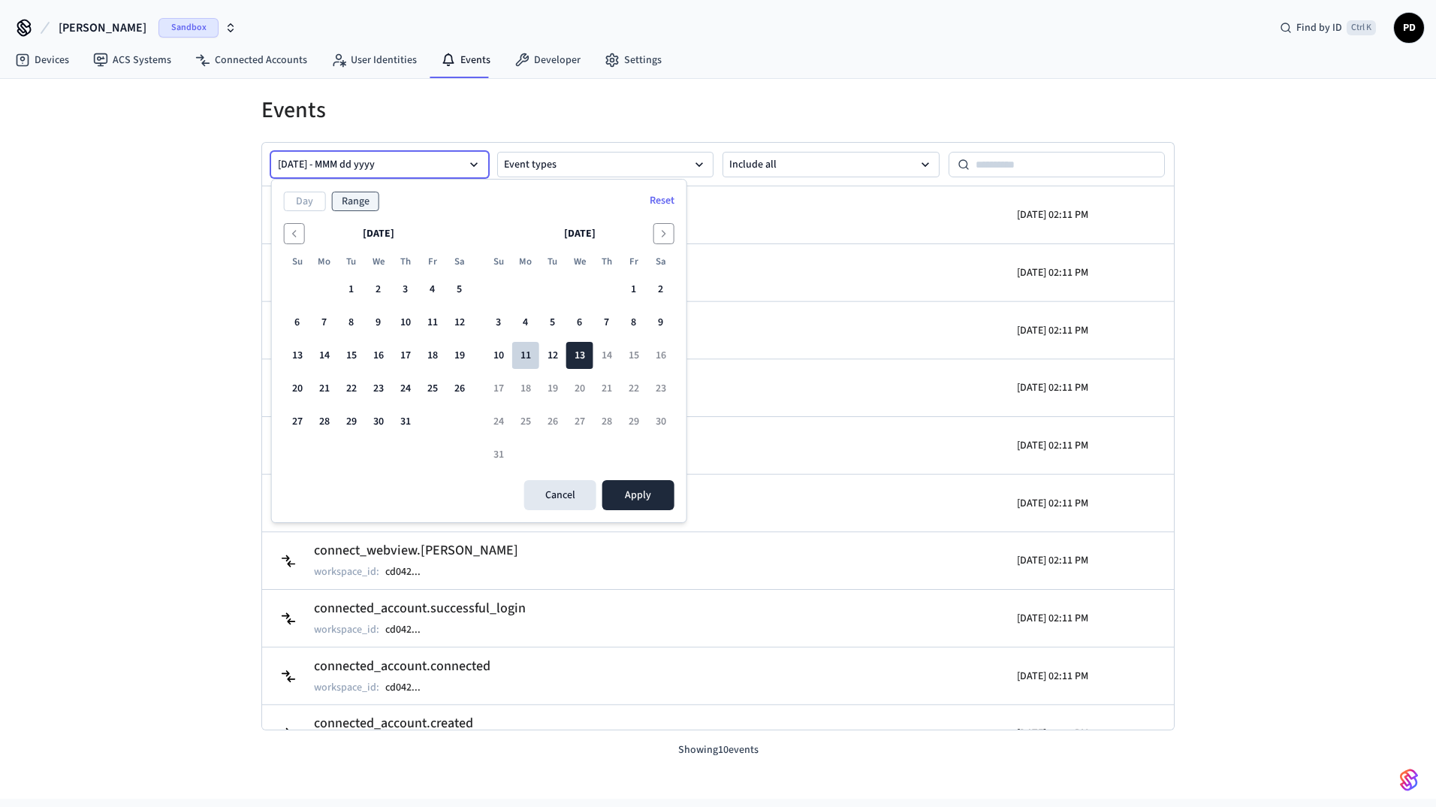
click at [518, 348] on button "11" at bounding box center [525, 355] width 27 height 27
click at [615, 491] on button "Apply" at bounding box center [639, 495] width 72 height 30
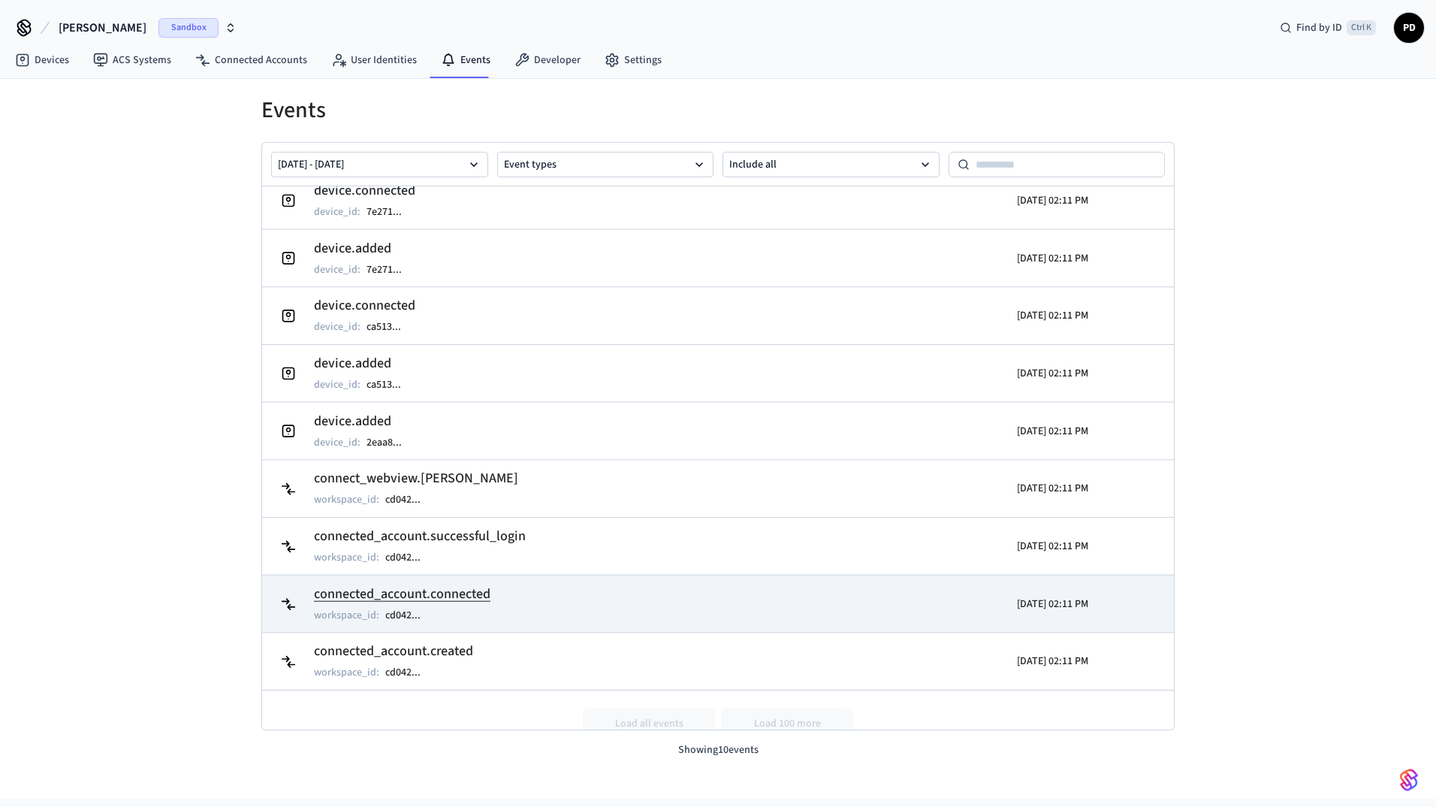
scroll to position [75, 0]
click at [463, 588] on h2 "connected_account.connected" at bounding box center [402, 591] width 177 height 21
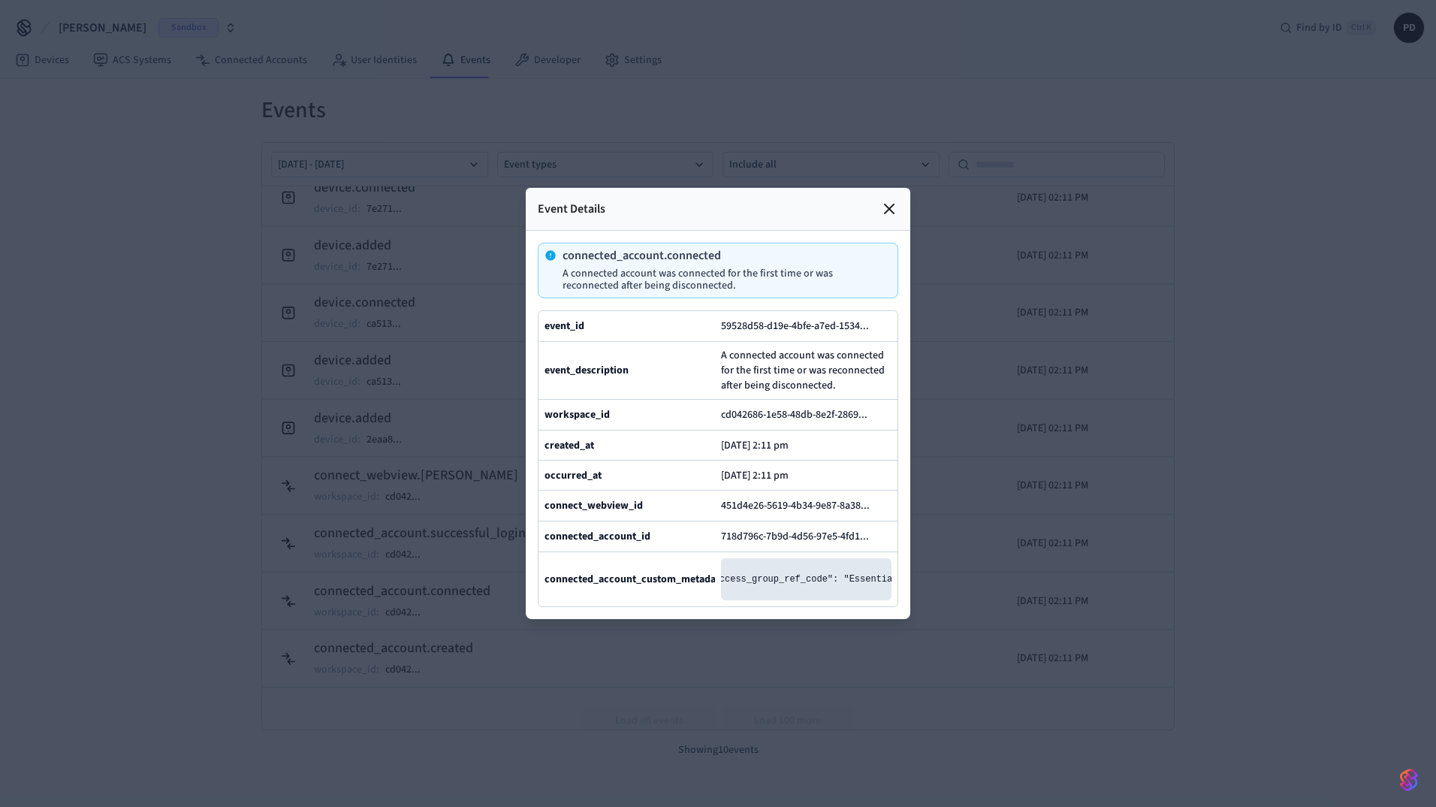
scroll to position [0, 0]
click at [874, 542] on icon at bounding box center [875, 537] width 8 height 10
drag, startPoint x: 740, startPoint y: 224, endPoint x: 560, endPoint y: 219, distance: 179.6
click at [560, 249] on div "connected_account.connected A connected account was connected for the first tim…" at bounding box center [715, 270] width 341 height 42
copy p "connected_account.connected"
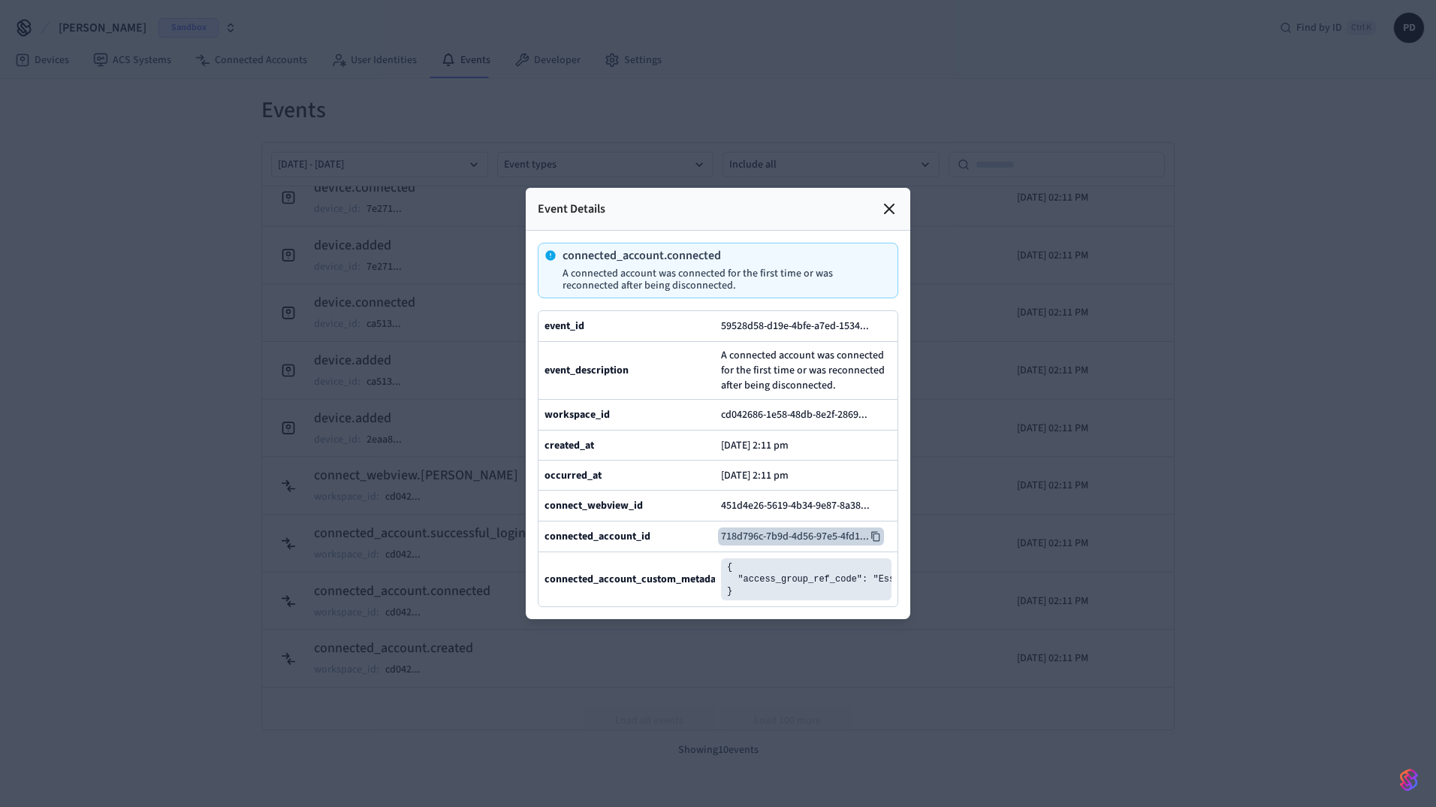
click at [413, 330] on div at bounding box center [718, 403] width 1436 height 807
click at [887, 200] on icon at bounding box center [889, 209] width 18 height 18
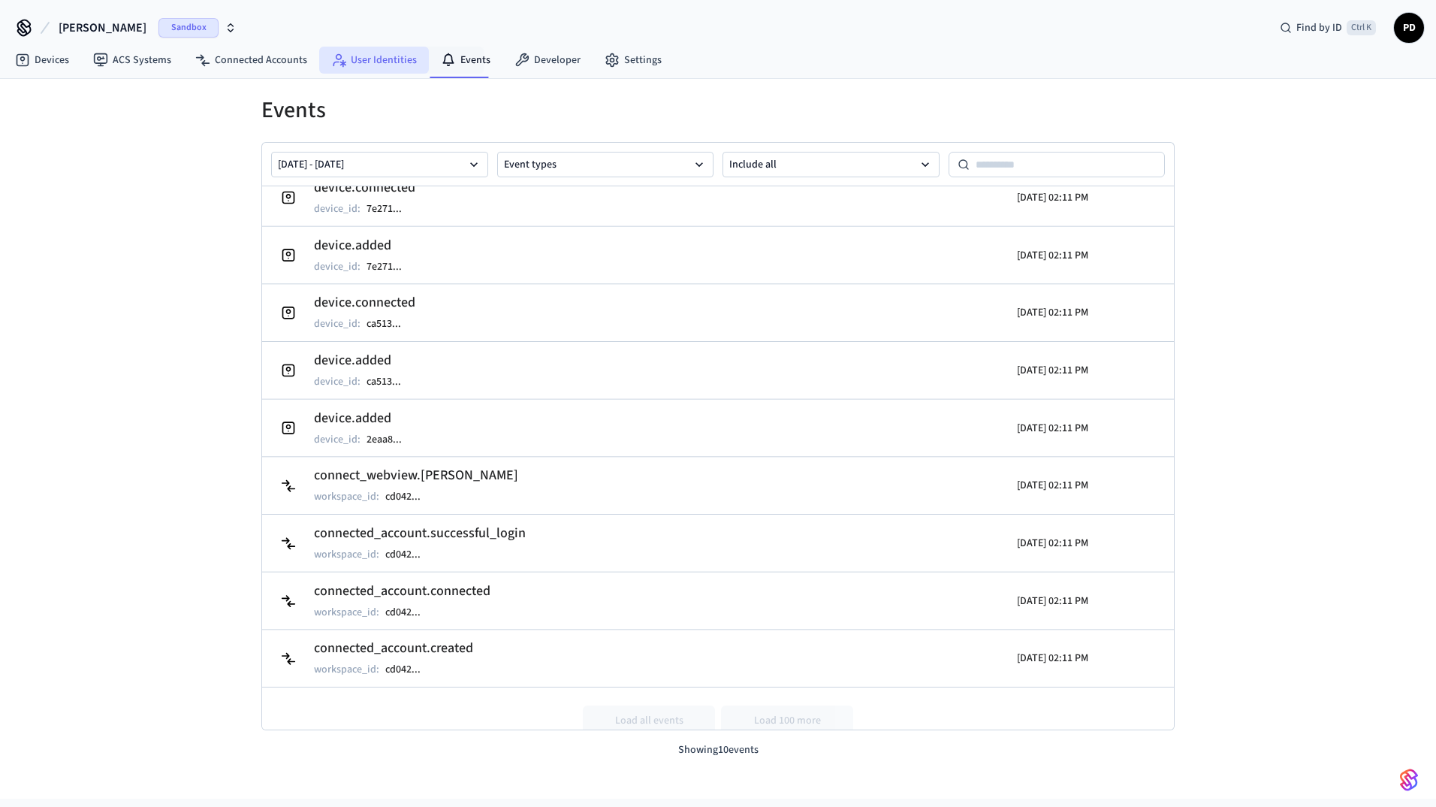
click at [385, 51] on link "User Identities" at bounding box center [374, 60] width 110 height 27
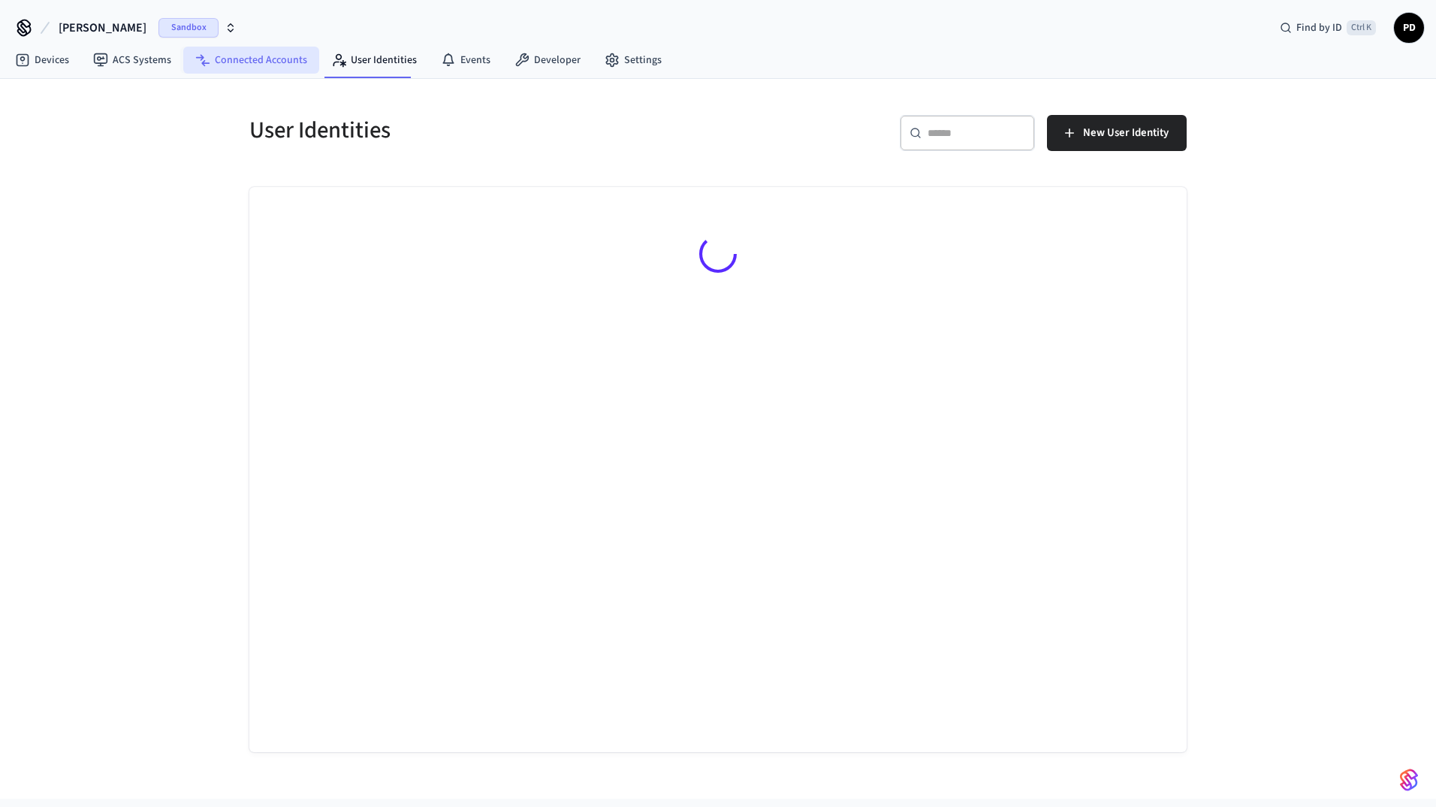
click at [274, 56] on link "Connected Accounts" at bounding box center [251, 60] width 136 height 27
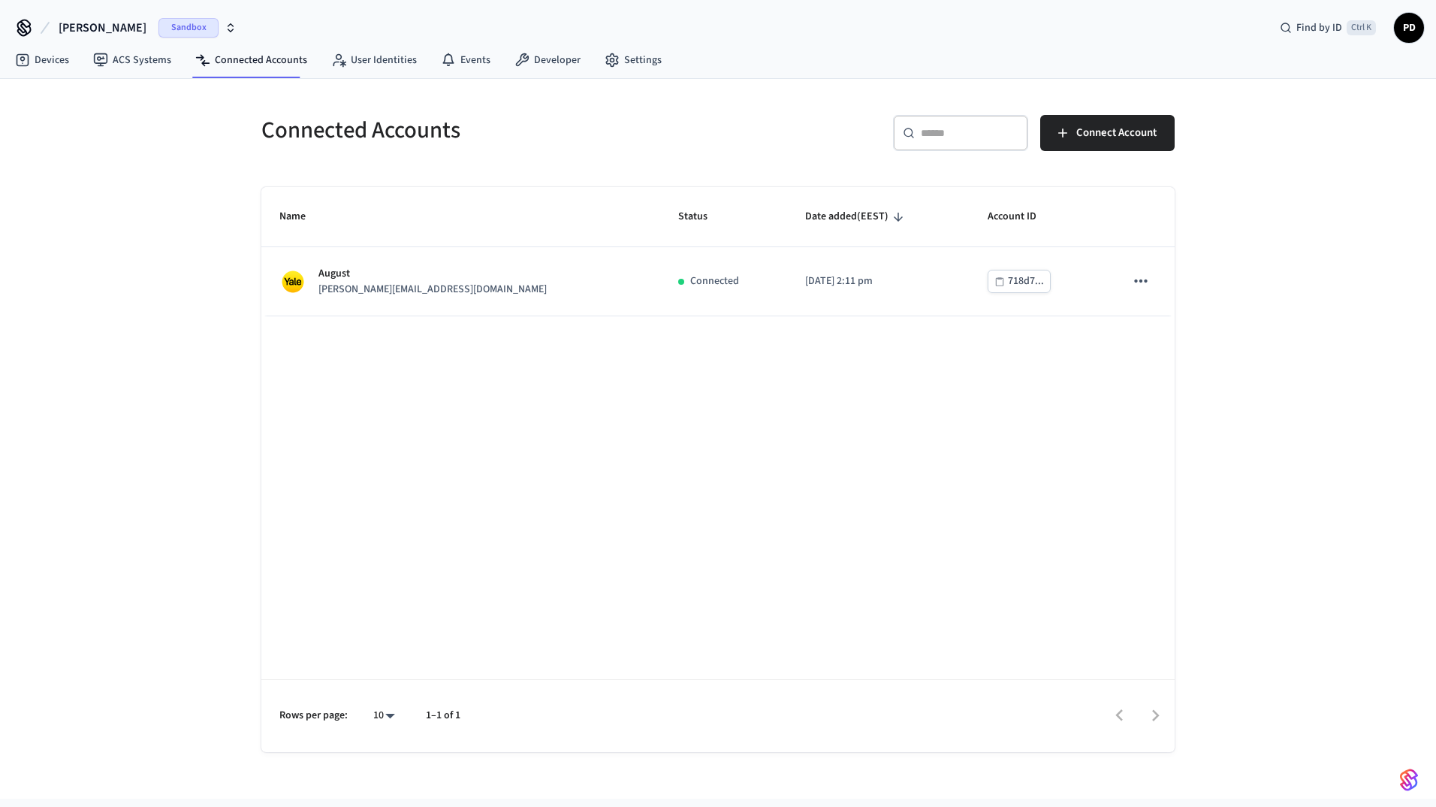
click at [152, 349] on div "Connected Accounts ​ ​ Connect Account Name Status Date added (EEST) Account ID…" at bounding box center [718, 439] width 1436 height 720
